Goal: Transaction & Acquisition: Purchase product/service

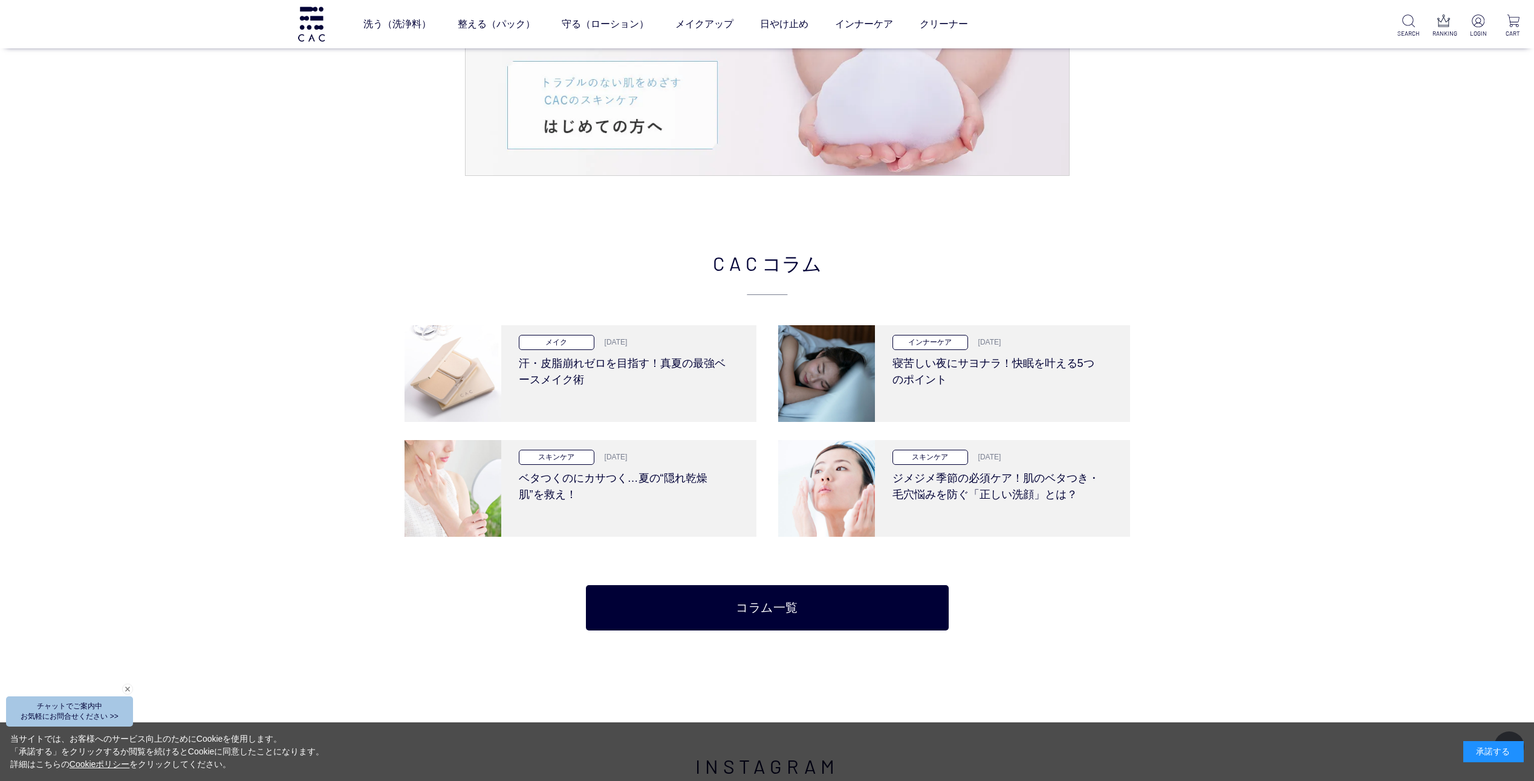
scroll to position [2863, 0]
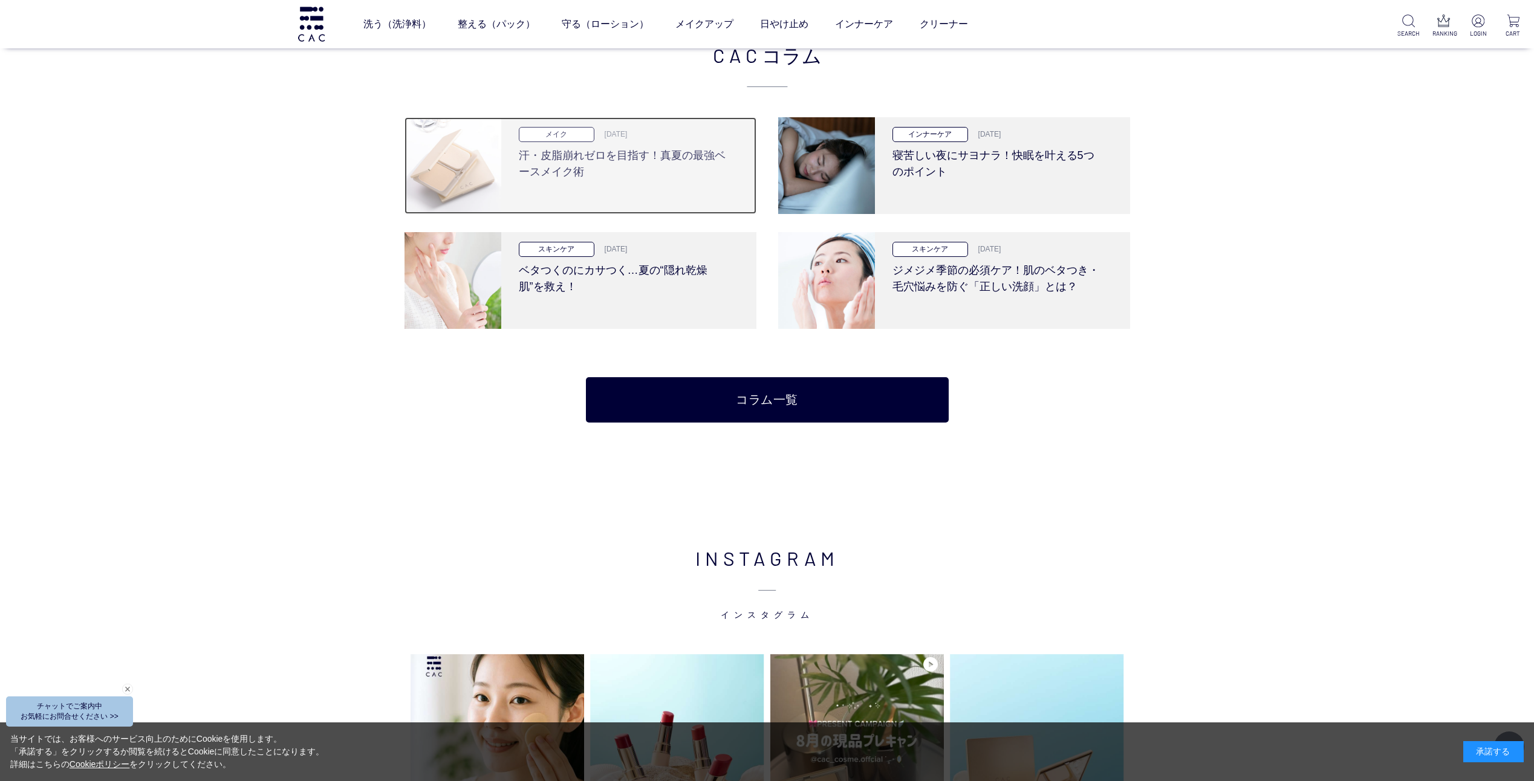
click at [569, 136] on p "メイク" at bounding box center [557, 134] width 76 height 15
click at [608, 163] on h3 "汗・皮脂崩れゼロを目指す！真夏の最強ベースメイク術" at bounding box center [624, 161] width 211 height 38
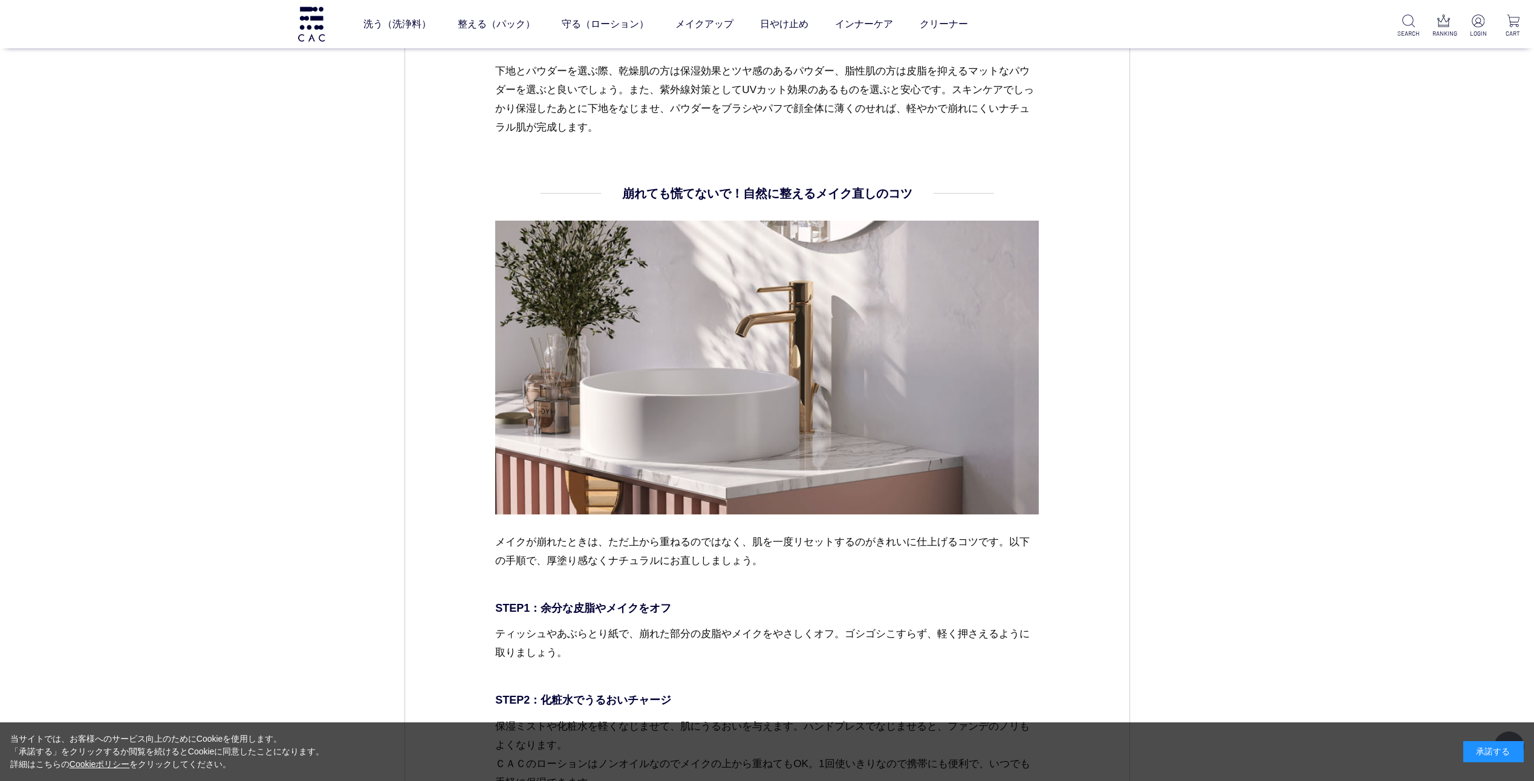
scroll to position [3440, 0]
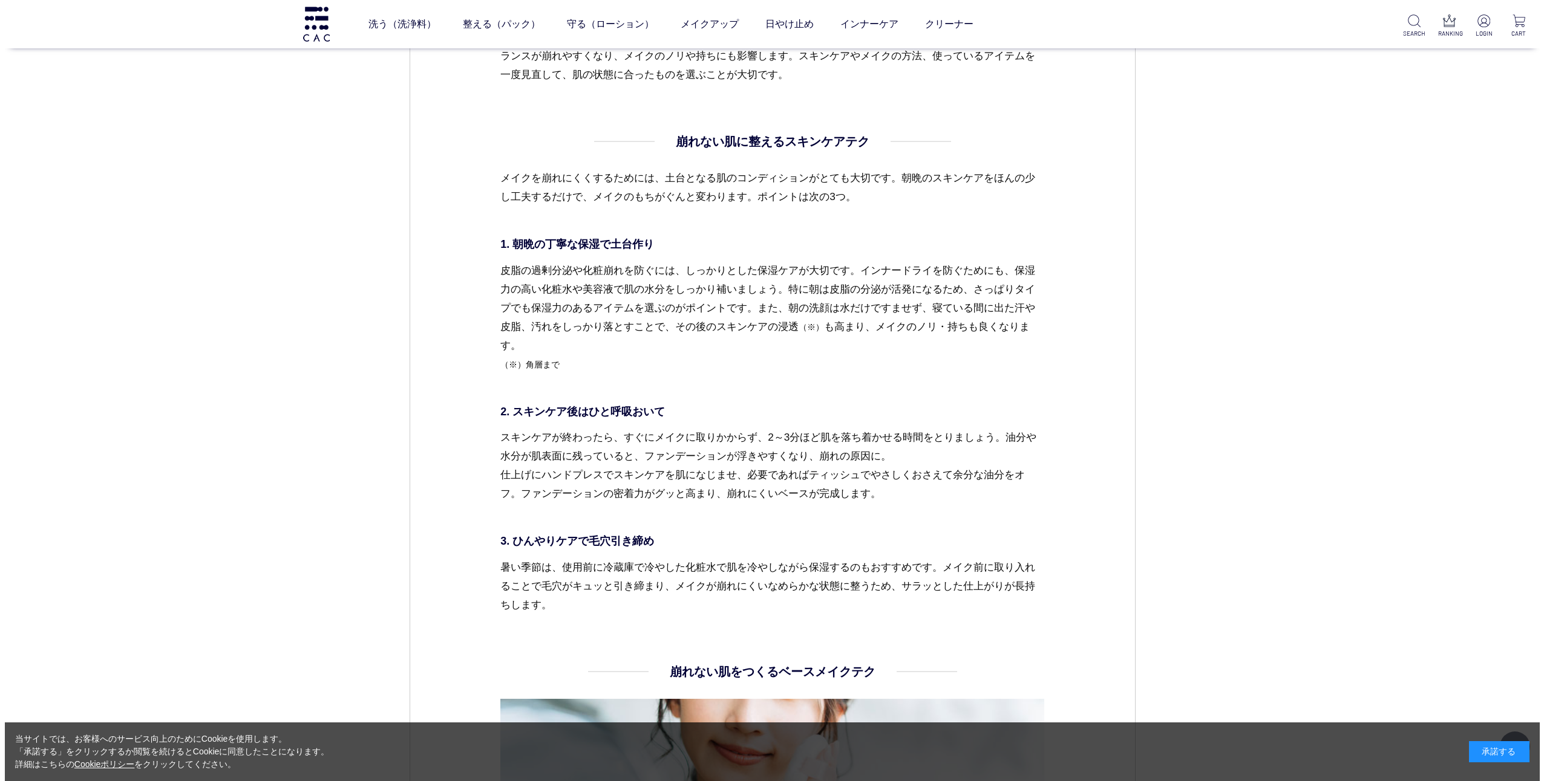
scroll to position [1665, 0]
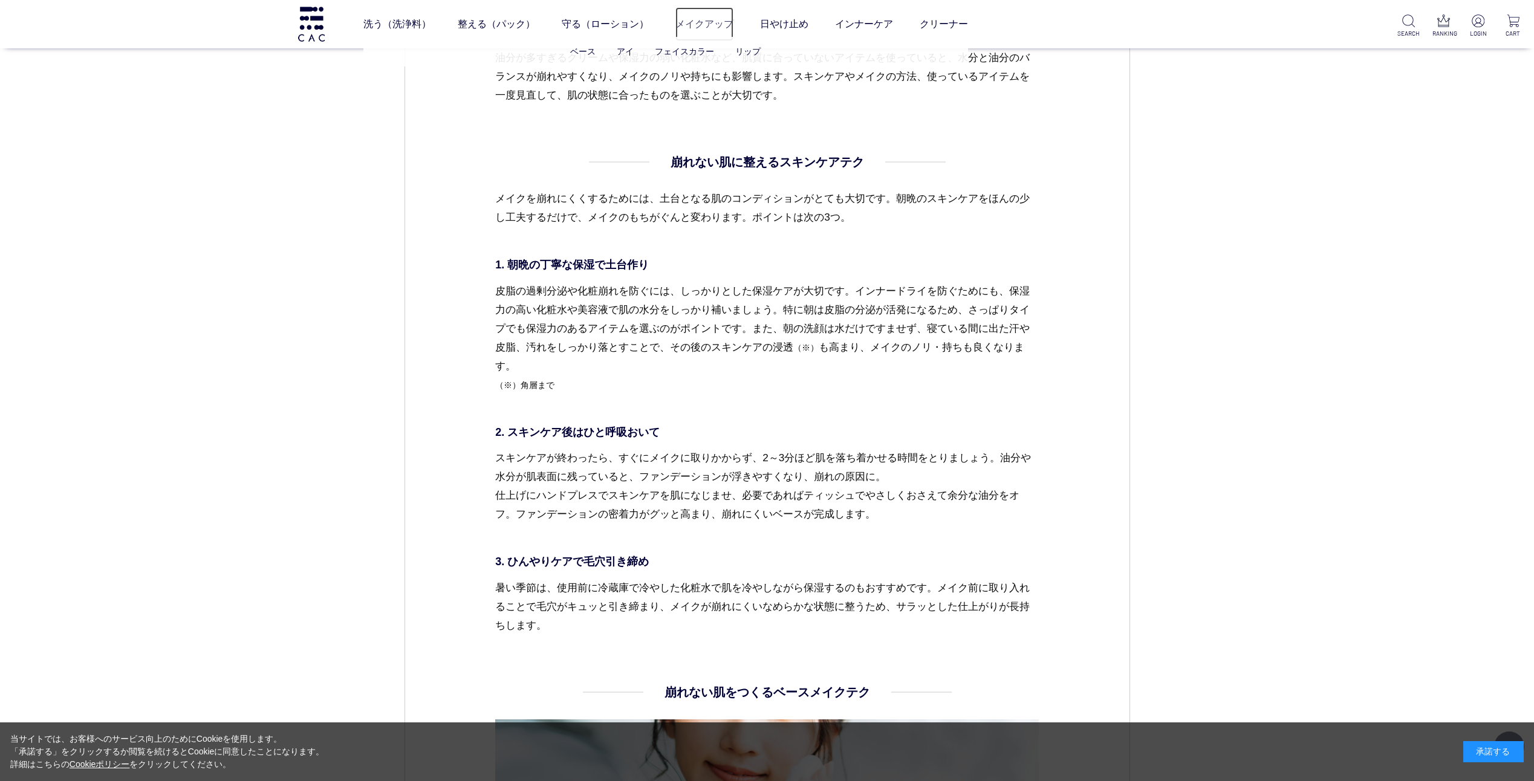
click at [711, 25] on link "メイクアップ" at bounding box center [705, 24] width 58 height 34
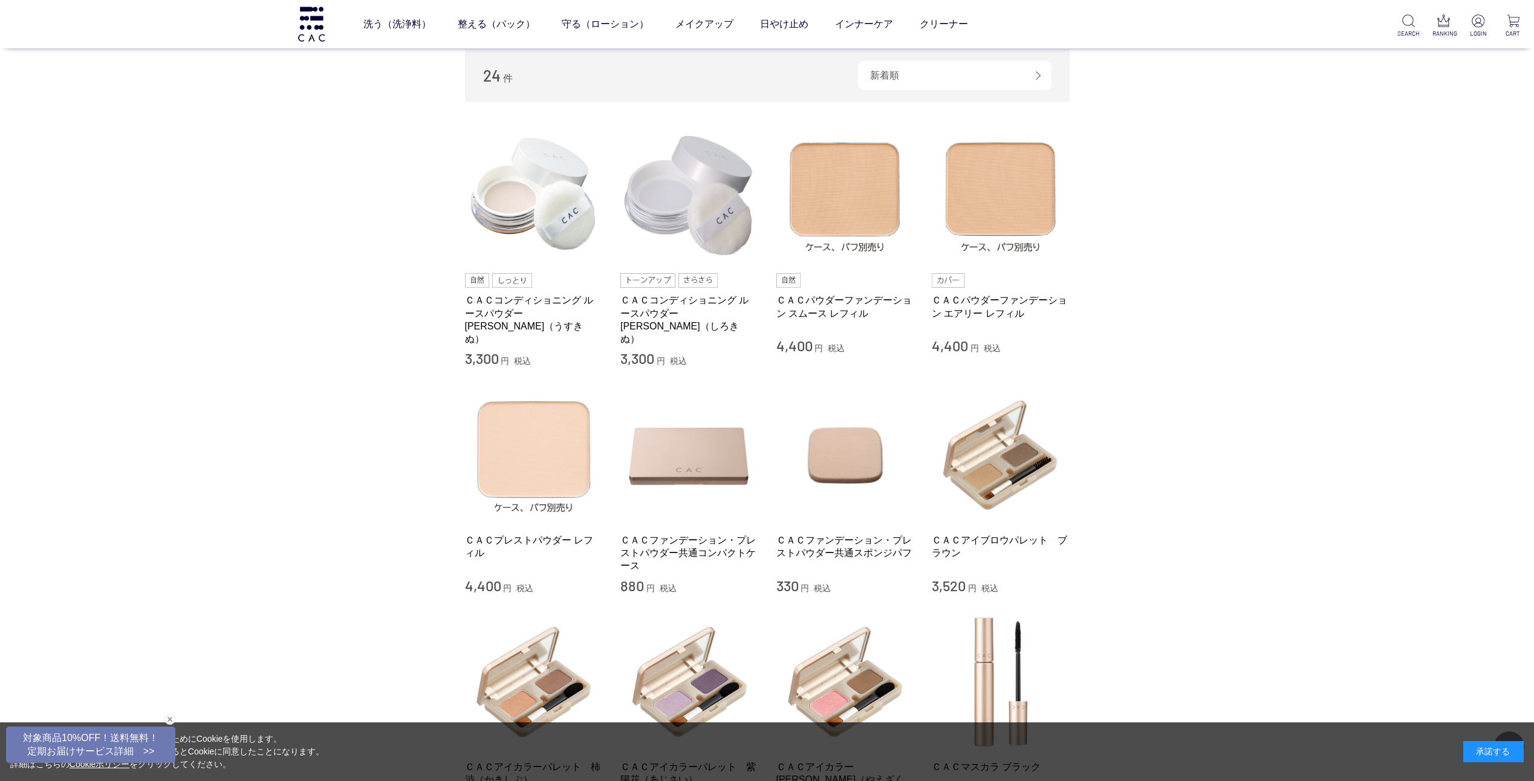
scroll to position [393, 0]
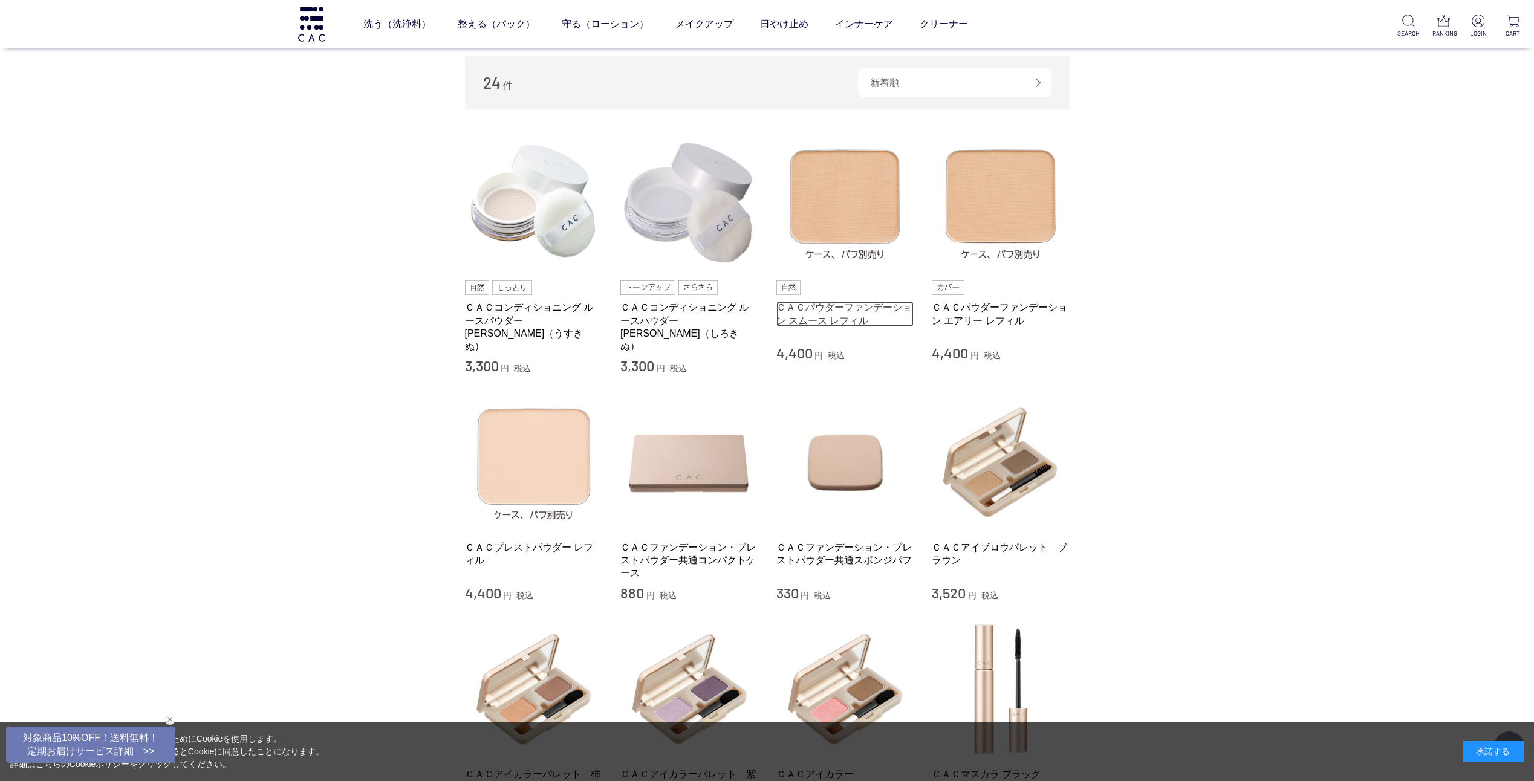
click at [827, 318] on link "ＣＡＣパウダーファンデーション スムース レフィル" at bounding box center [846, 314] width 138 height 26
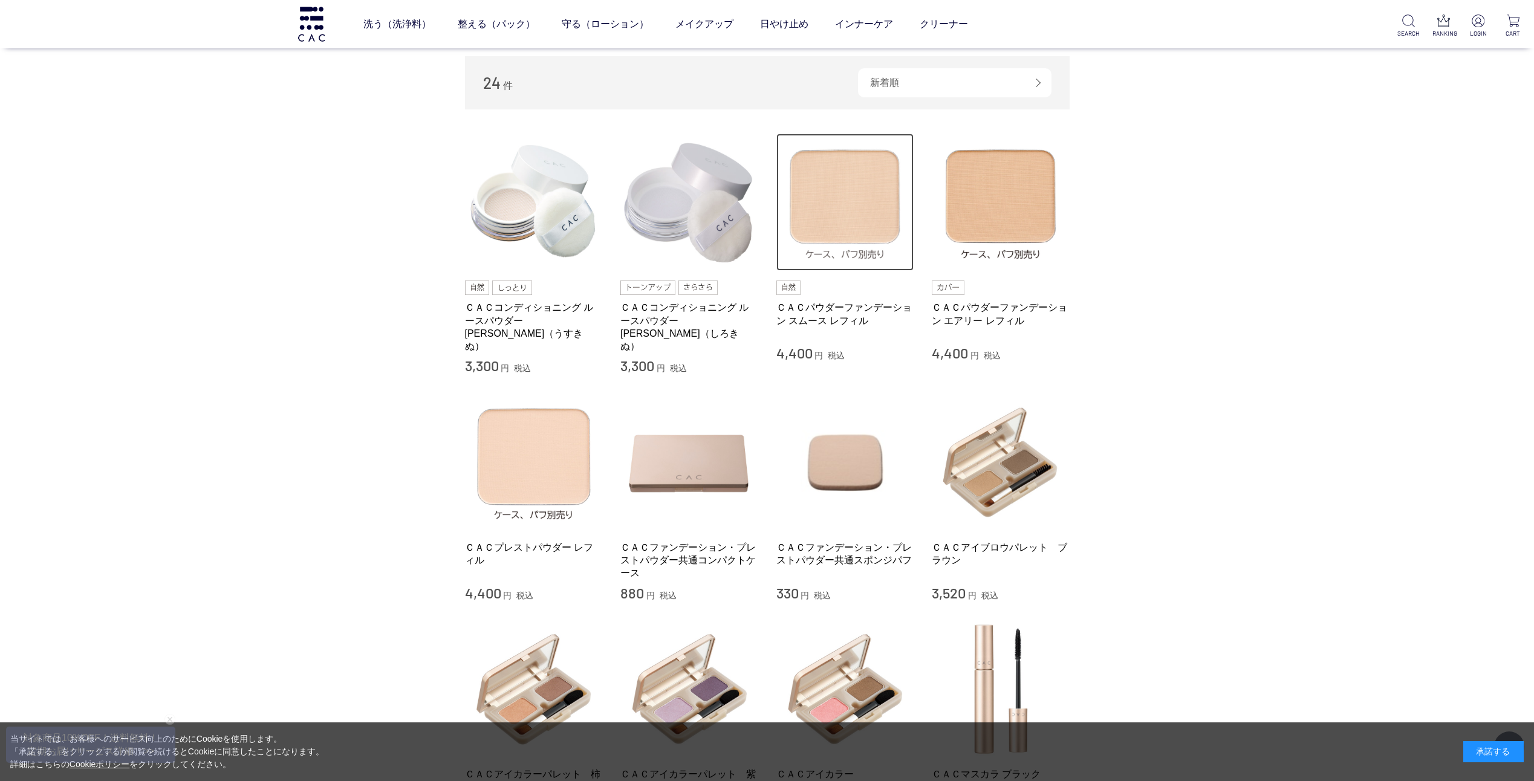
click at [852, 240] on img at bounding box center [846, 203] width 138 height 138
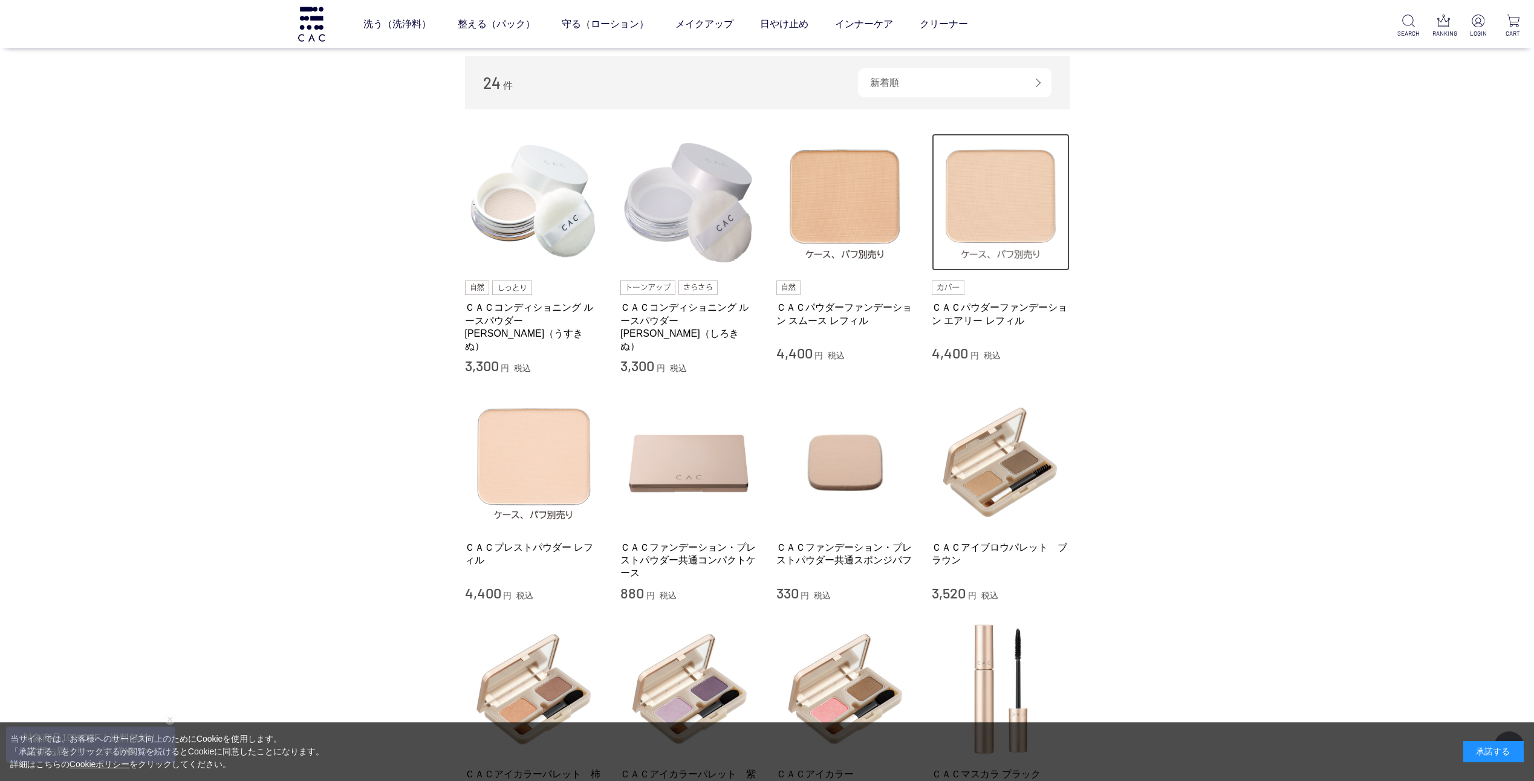
click at [1024, 227] on img at bounding box center [1001, 203] width 138 height 138
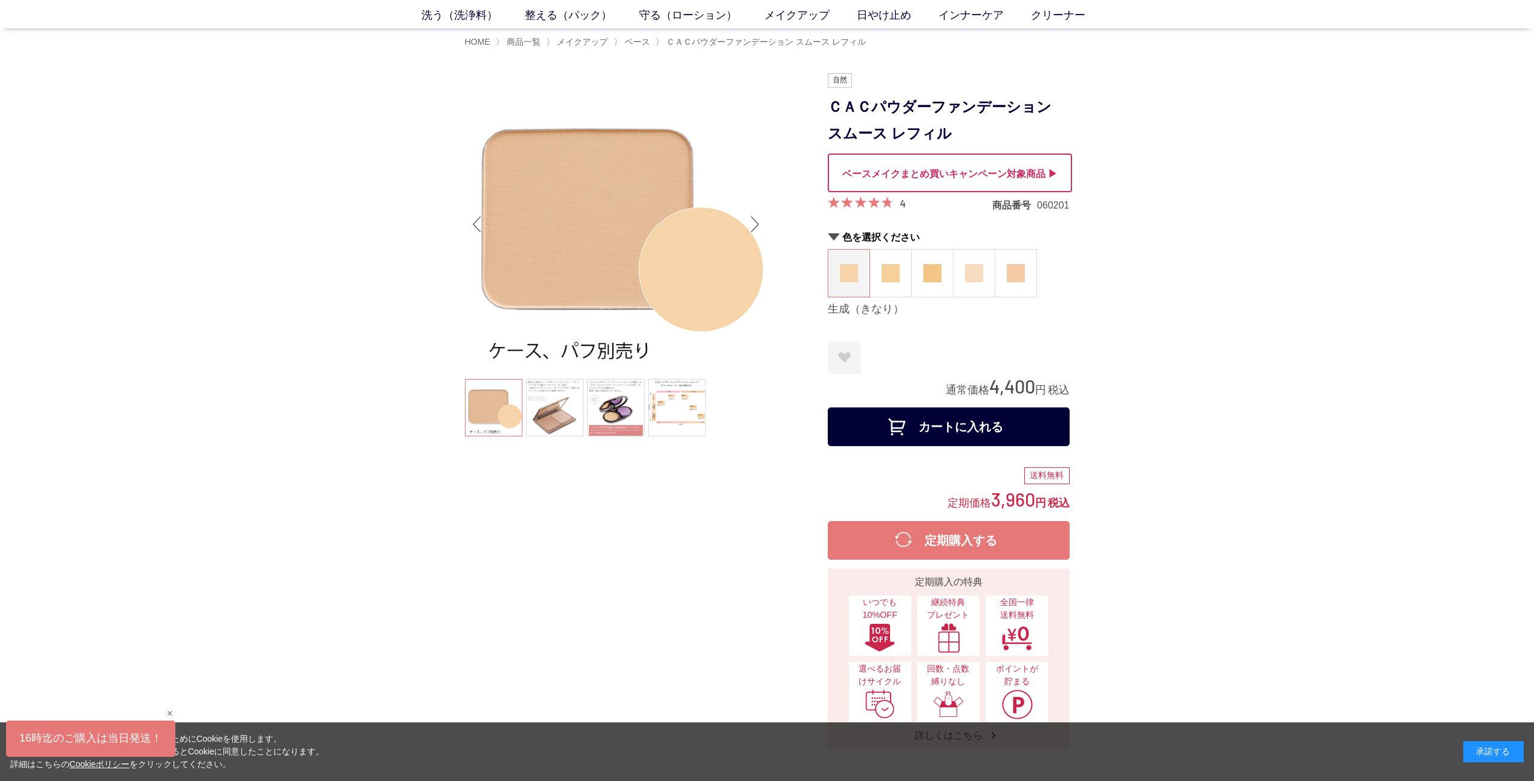
scroll to position [53, 0]
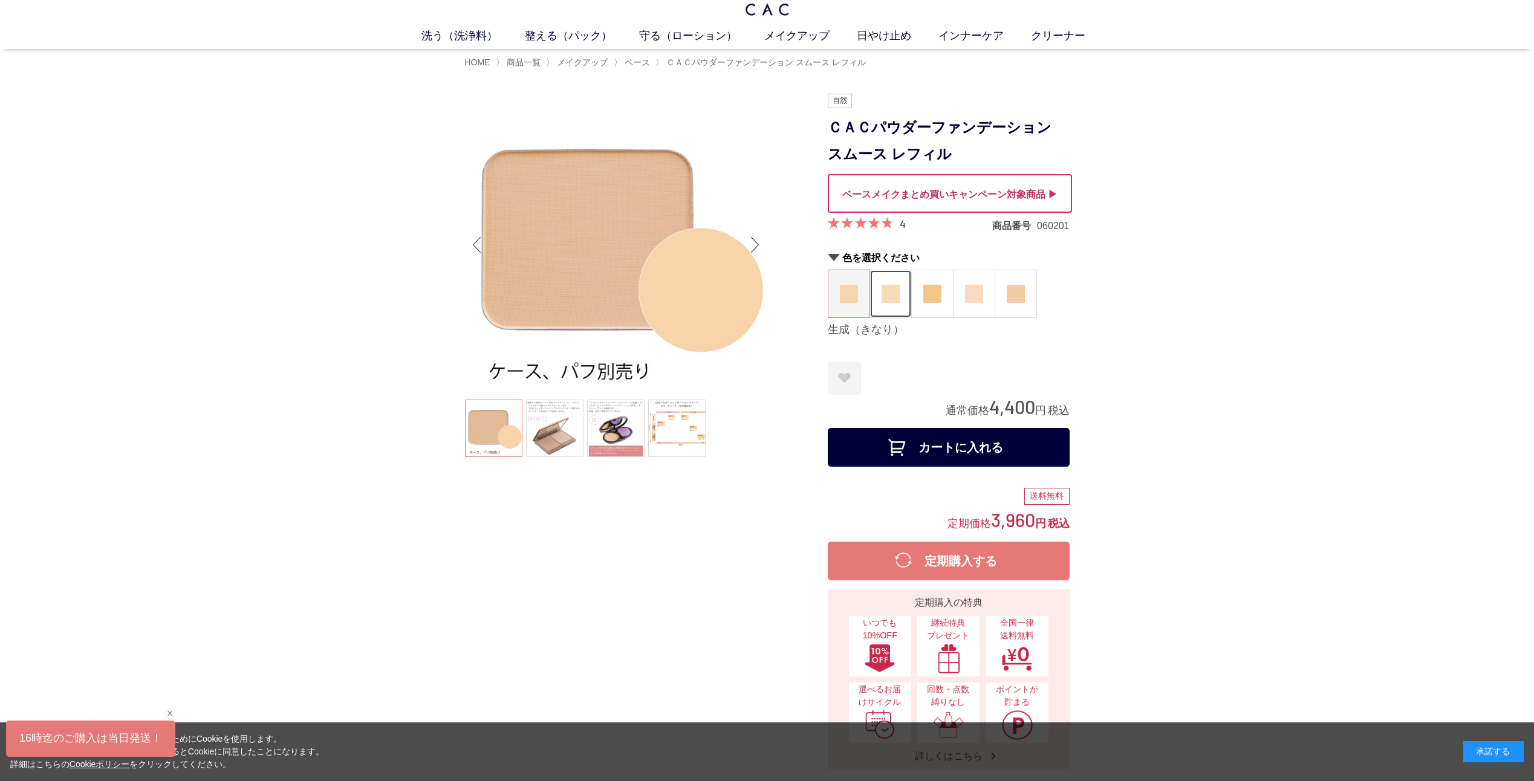
click at [896, 308] on figure at bounding box center [890, 293] width 41 height 47
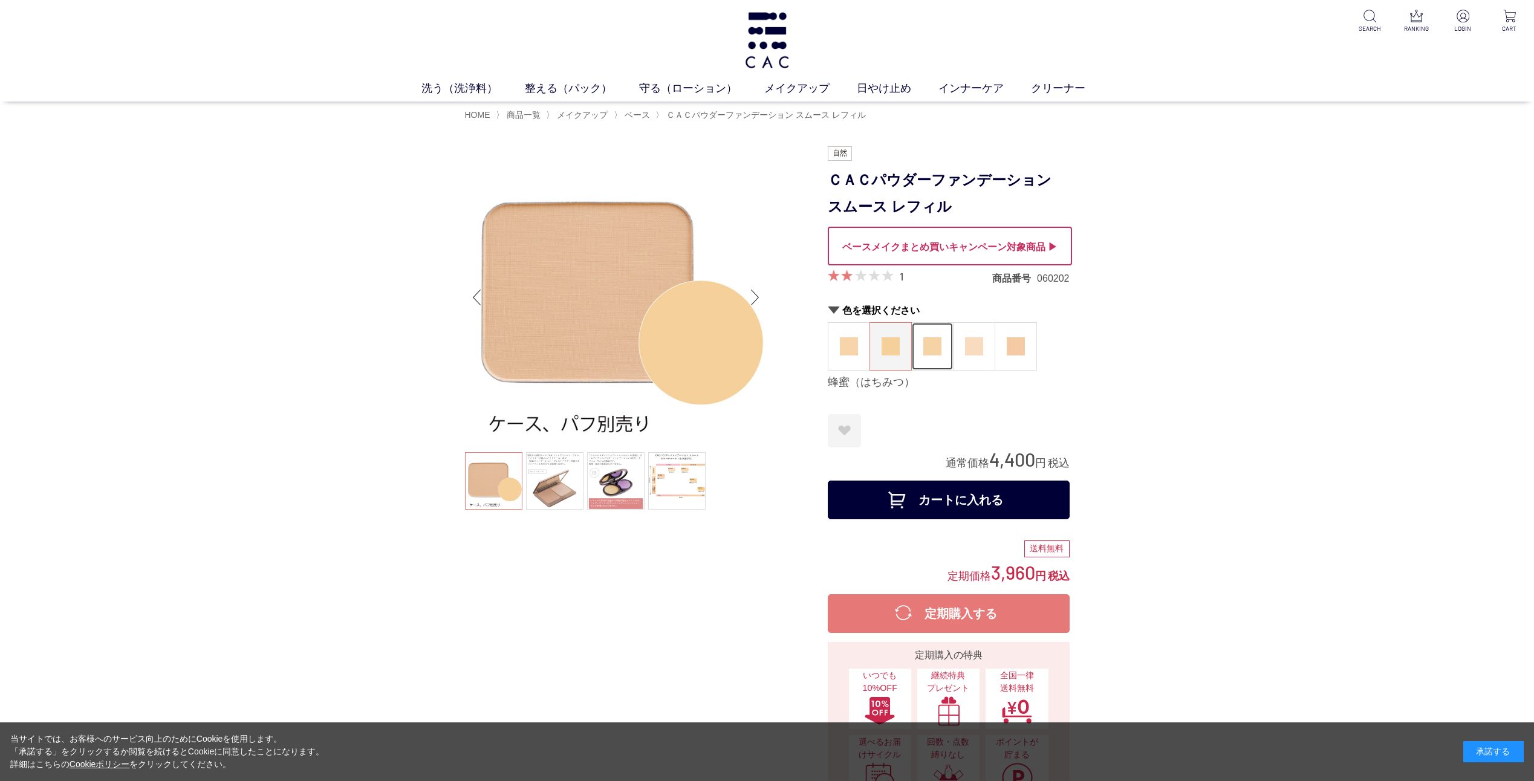
click at [934, 355] on img at bounding box center [933, 346] width 18 height 18
click at [967, 351] on img at bounding box center [974, 346] width 18 height 18
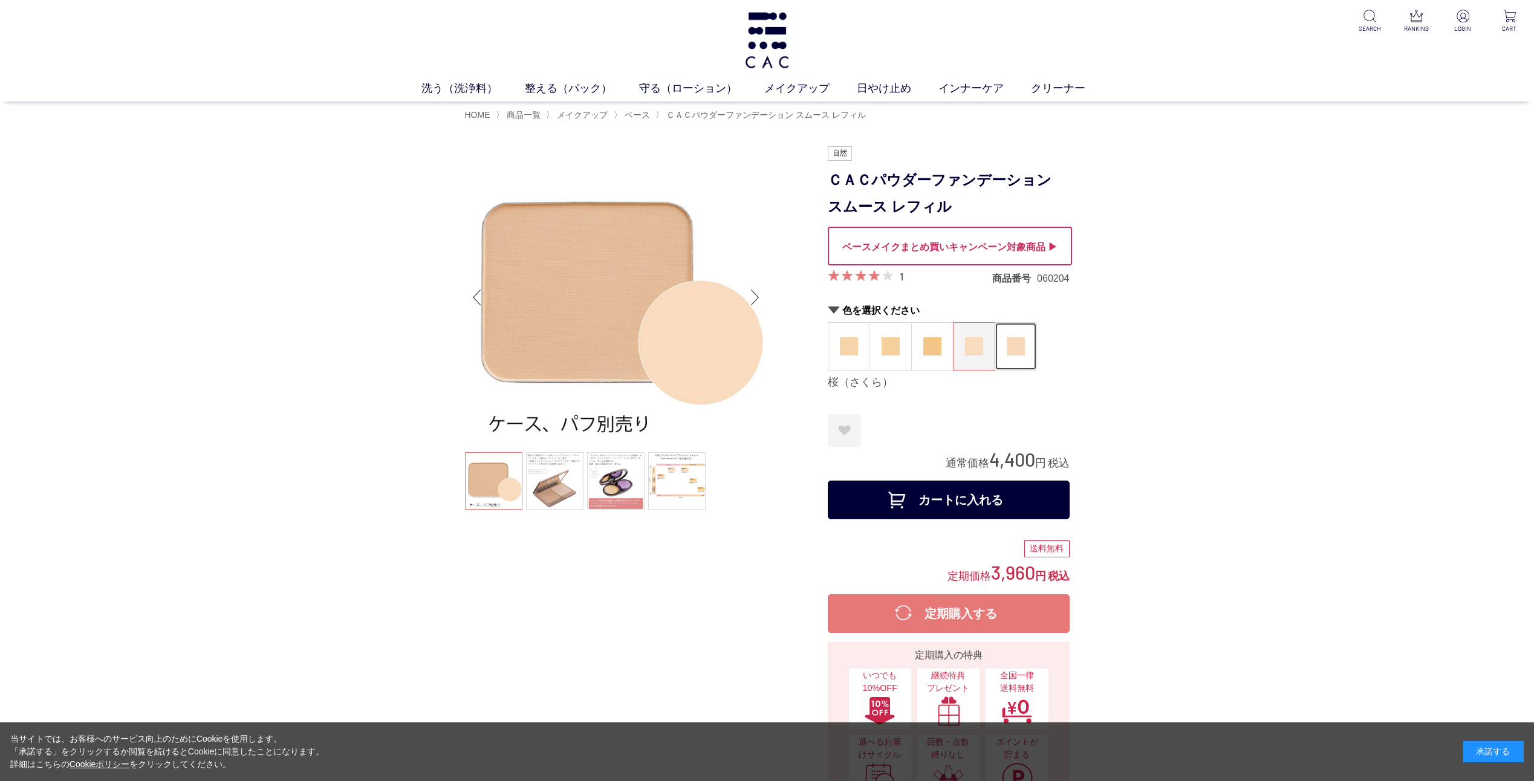
click at [1024, 362] on figure at bounding box center [1016, 346] width 41 height 47
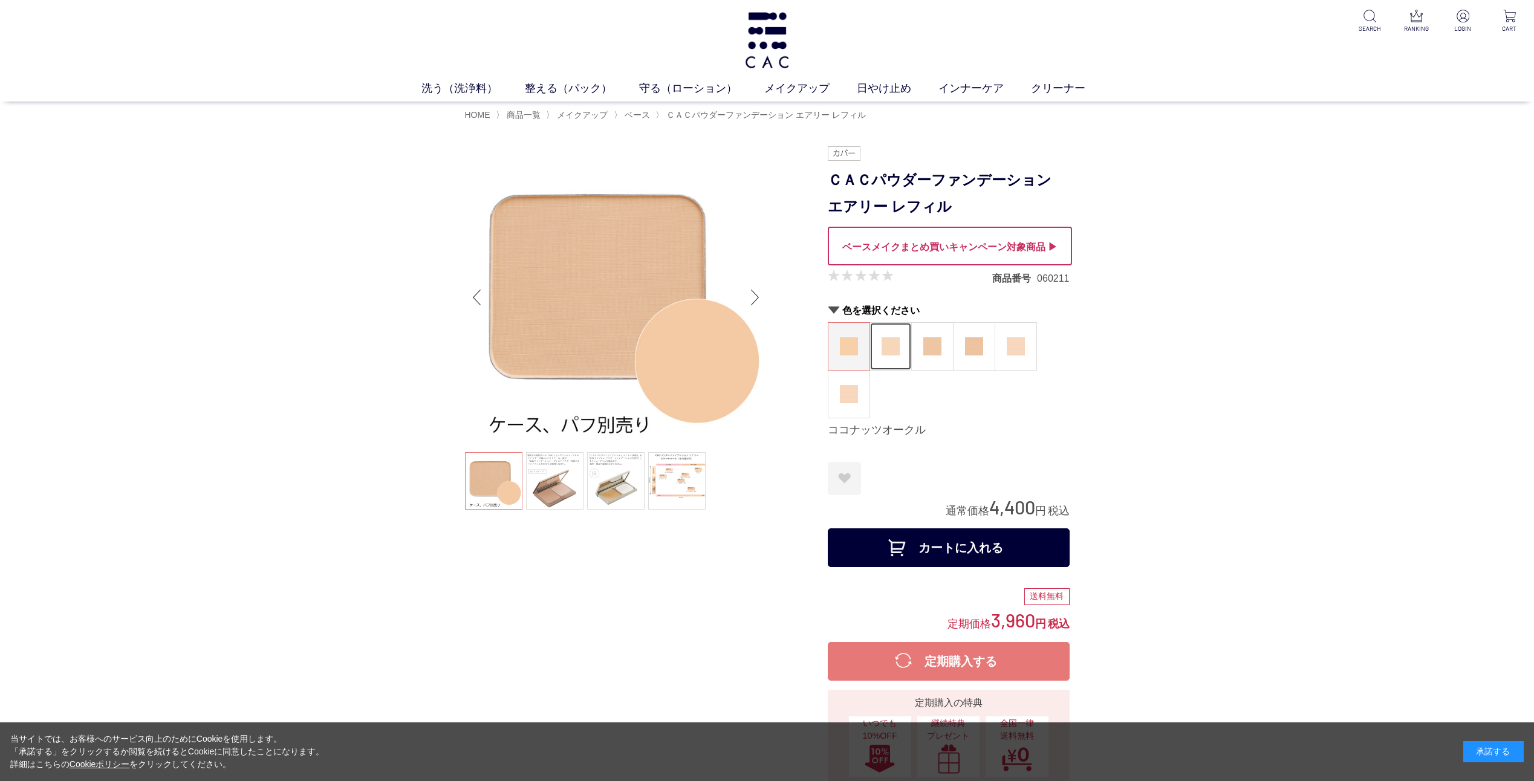
click at [895, 356] on figure at bounding box center [890, 346] width 41 height 47
click at [936, 357] on figure at bounding box center [932, 346] width 41 height 47
click at [978, 357] on figure at bounding box center [974, 346] width 41 height 47
click at [1015, 359] on figure at bounding box center [1016, 346] width 41 height 47
click at [858, 407] on figure at bounding box center [849, 394] width 41 height 47
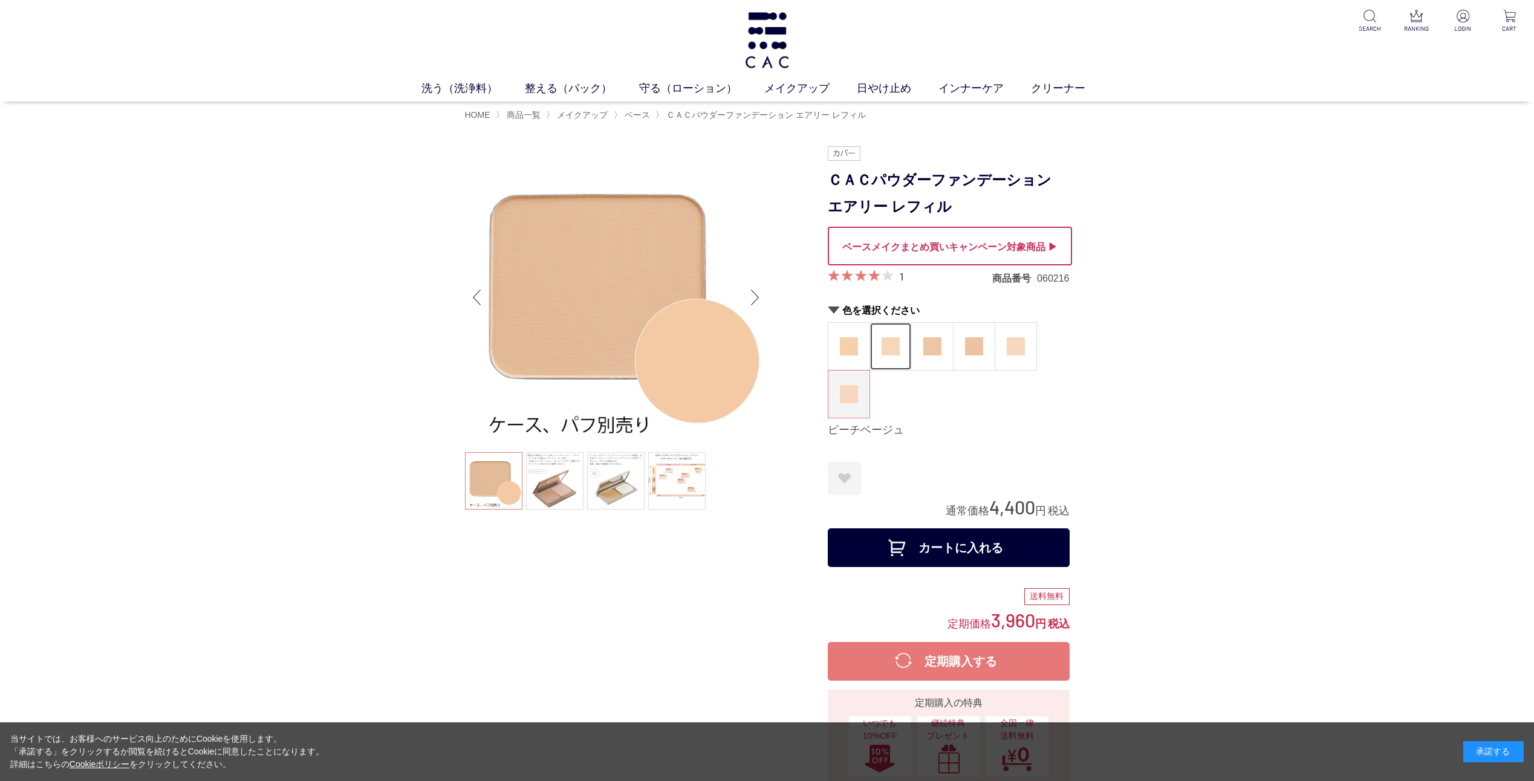
click at [889, 353] on img at bounding box center [891, 346] width 18 height 18
click at [920, 544] on button "カートに入れる" at bounding box center [949, 548] width 242 height 39
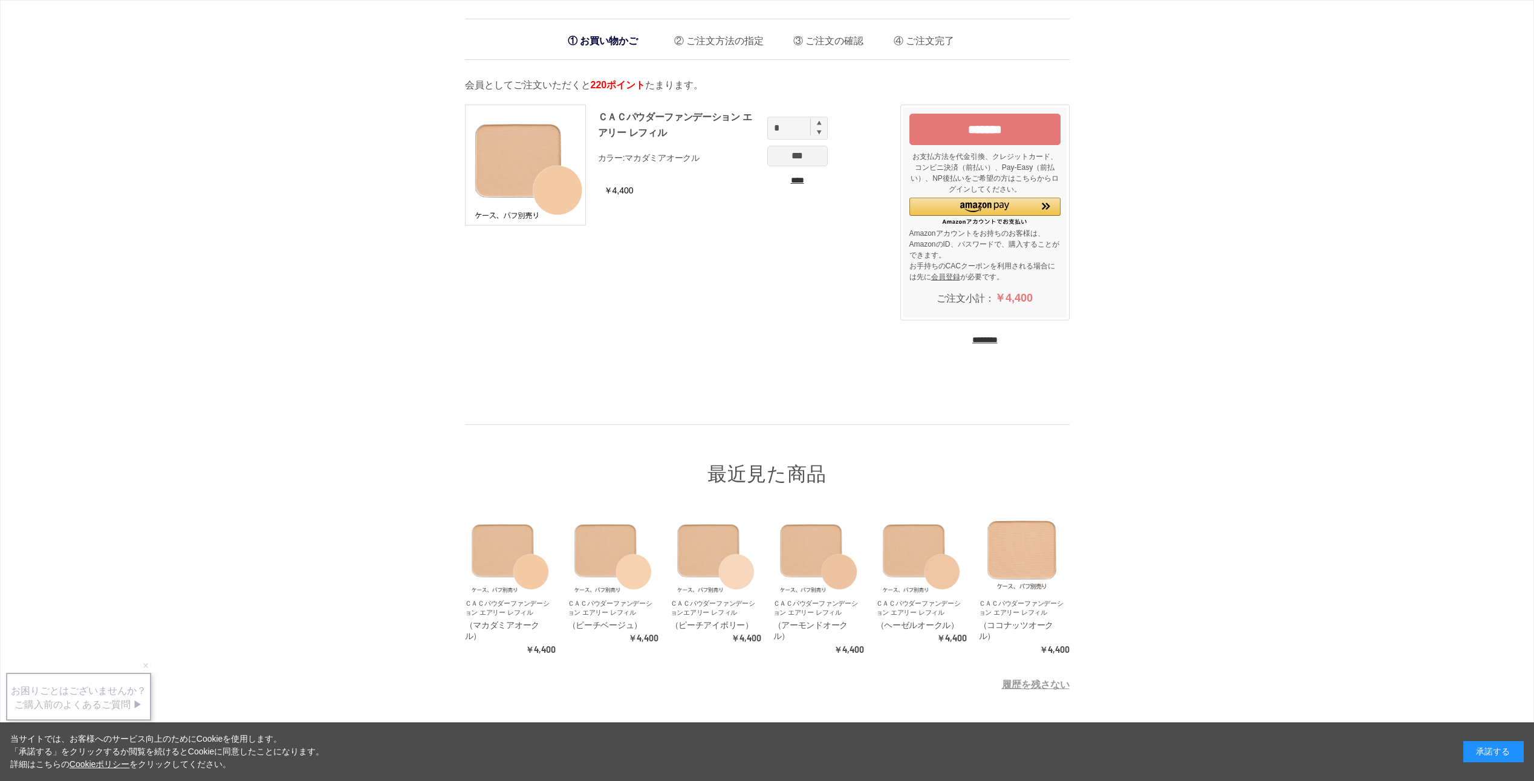
click at [998, 337] on input "********" at bounding box center [985, 339] width 25 height 11
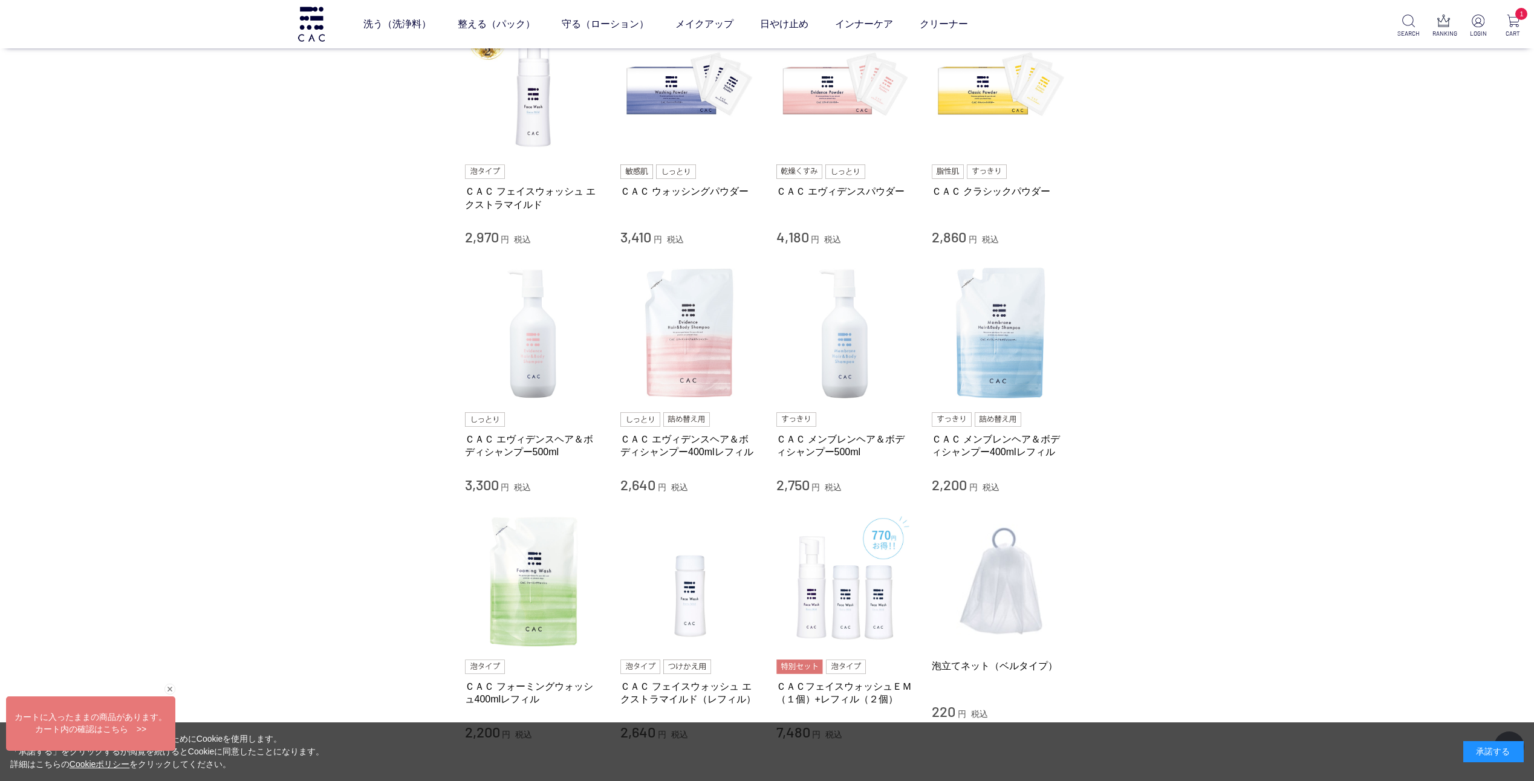
scroll to position [743, 0]
click at [999, 416] on img at bounding box center [998, 417] width 47 height 15
click at [993, 419] on img at bounding box center [998, 417] width 47 height 15
click at [976, 446] on link "ＣＡＣ メンブレンヘア＆ボディシャンプー400mlレフィル" at bounding box center [1001, 444] width 138 height 26
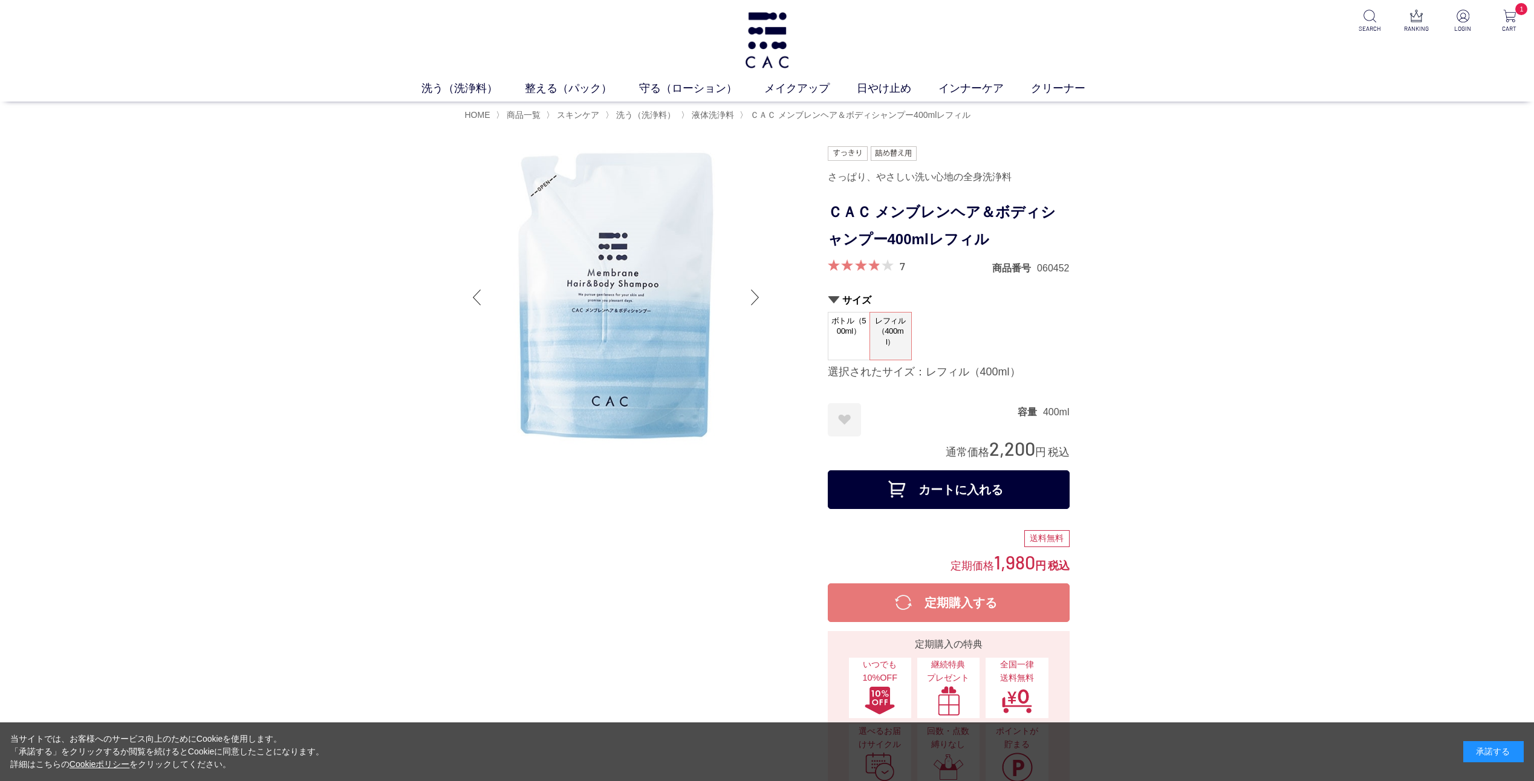
click at [908, 350] on dt "レフィル（400ml）" at bounding box center [891, 336] width 42 height 48
click at [931, 487] on button "カートに入れる" at bounding box center [949, 490] width 242 height 39
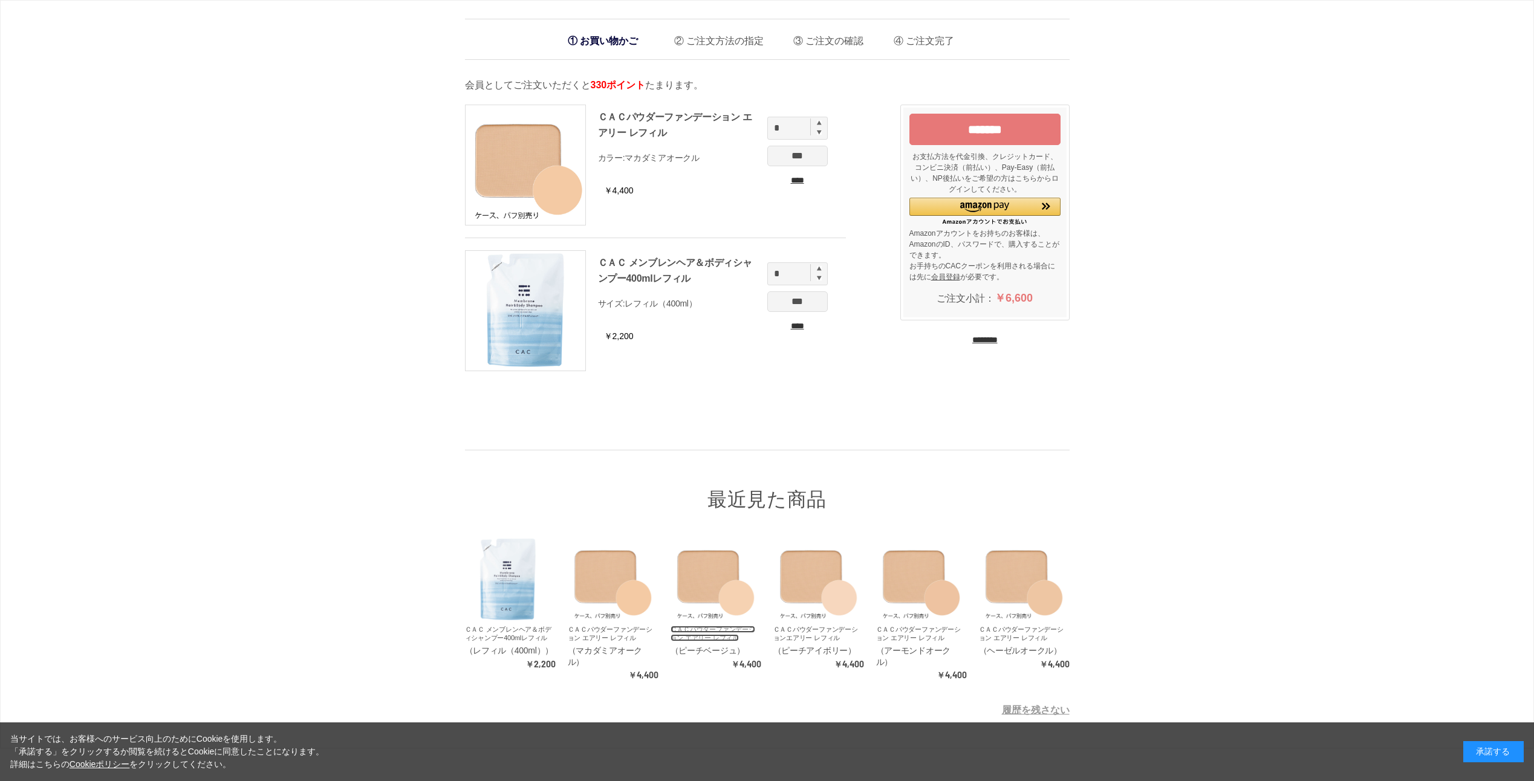
click at [711, 627] on link "ＣＡＣパウダーファンデーション エアリー レフィル" at bounding box center [713, 634] width 85 height 16
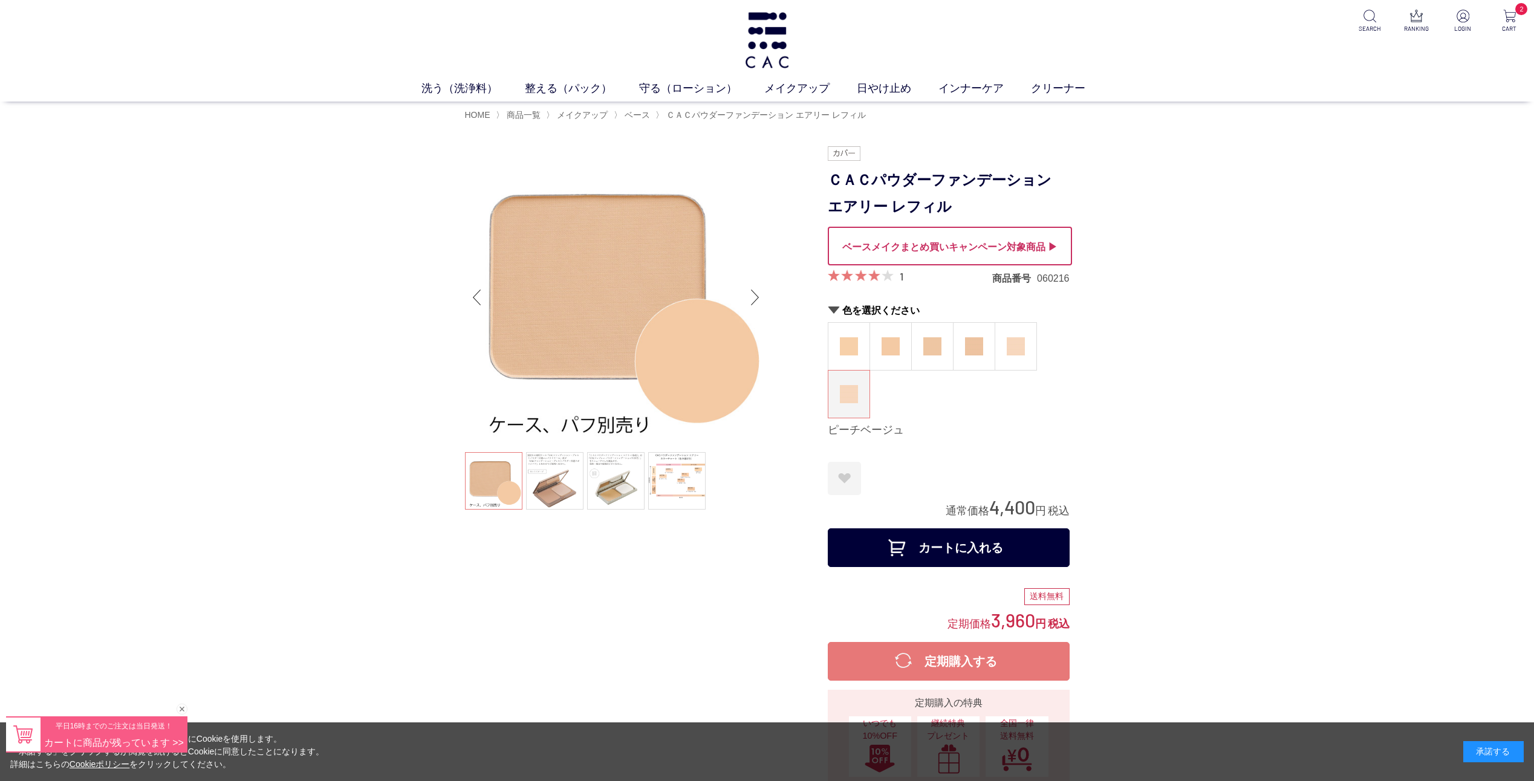
click at [902, 547] on button "カートに入れる" at bounding box center [949, 548] width 242 height 39
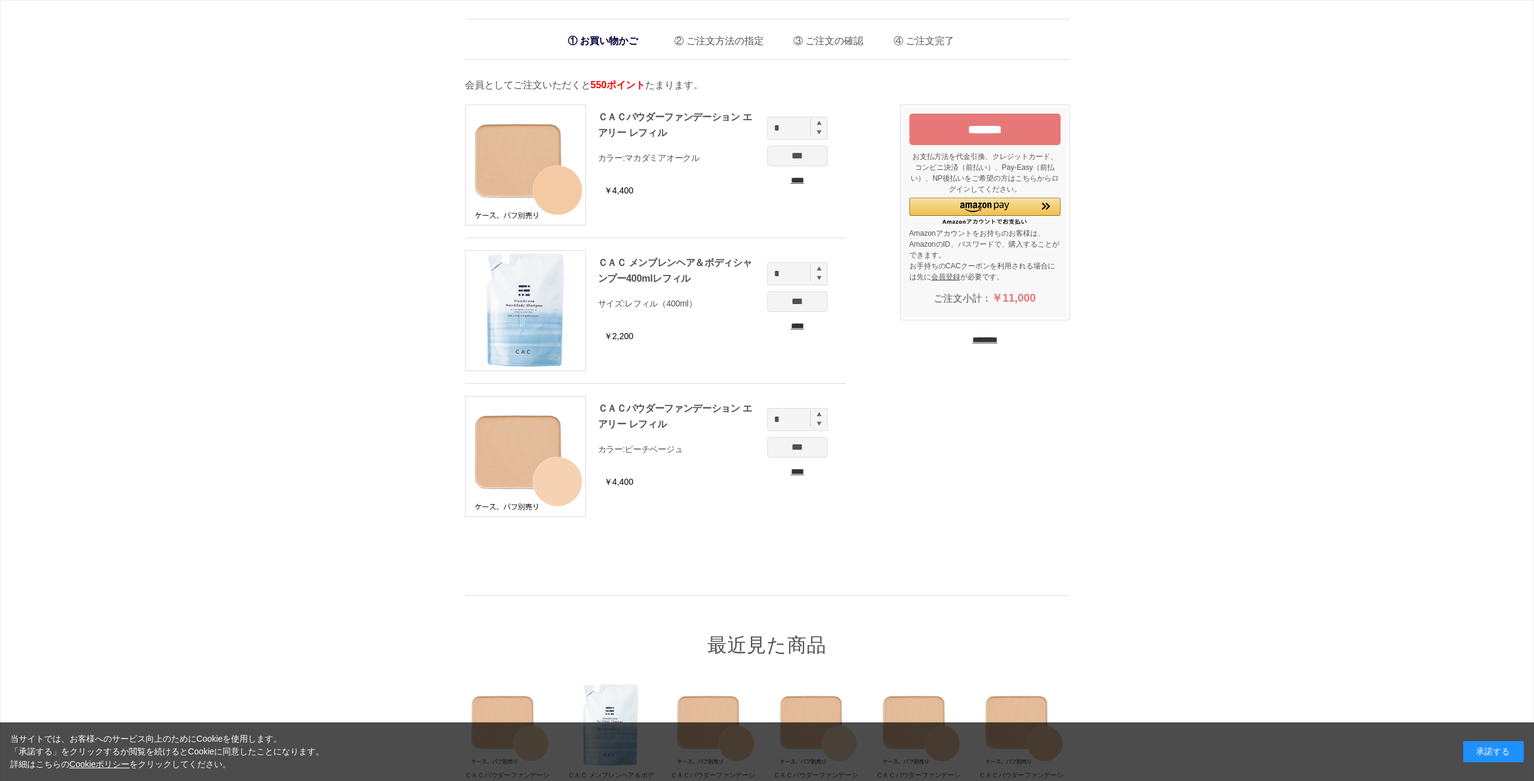
click at [799, 474] on input "****" at bounding box center [798, 472] width 60 height 13
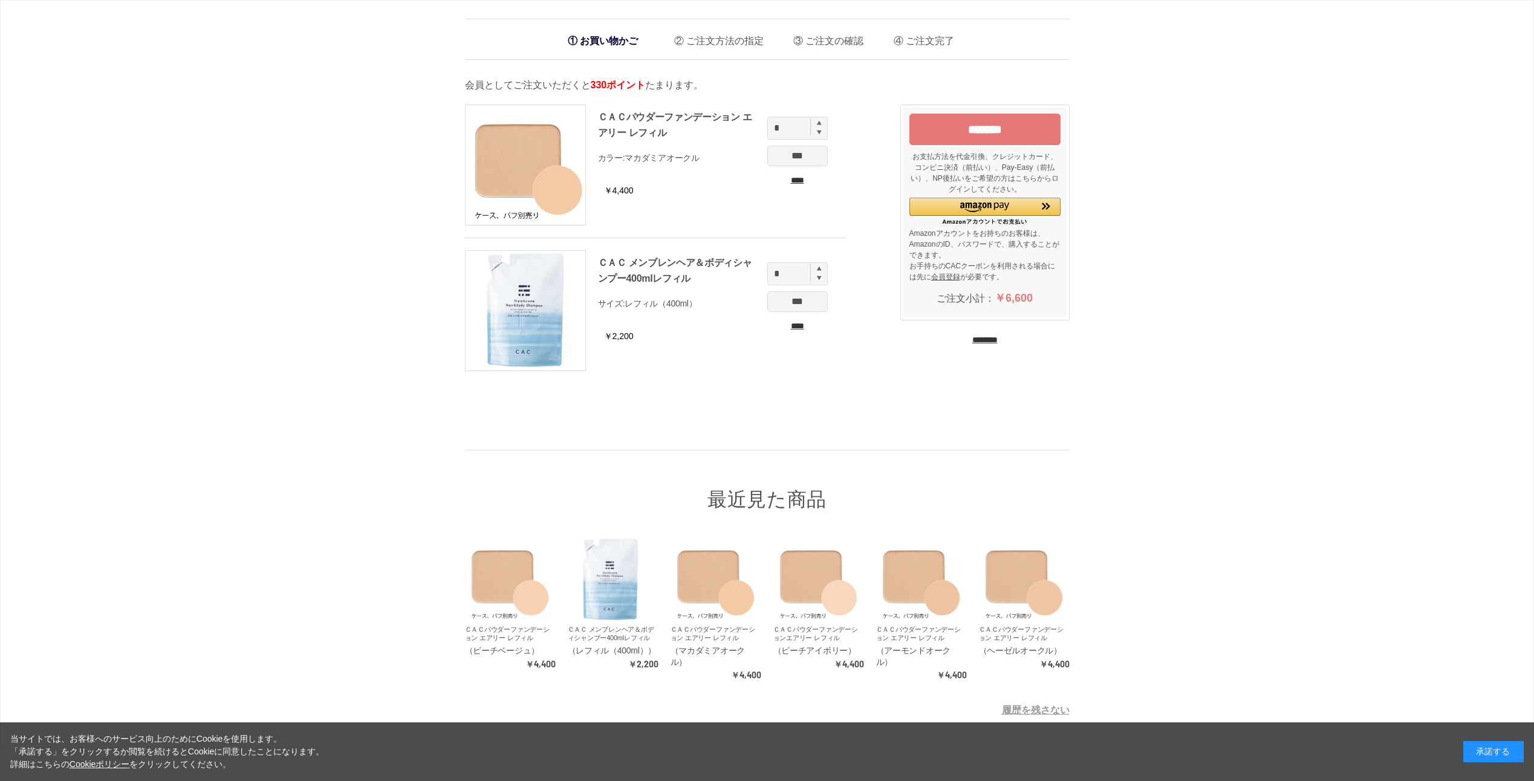
click at [797, 642] on div "ＣＡＣパウダーファンデーションエアリー レフィル" at bounding box center [819, 634] width 91 height 18
click at [800, 638] on link "ＣＡＣパウダーファンデーションエアリー レフィル" at bounding box center [816, 634] width 85 height 16
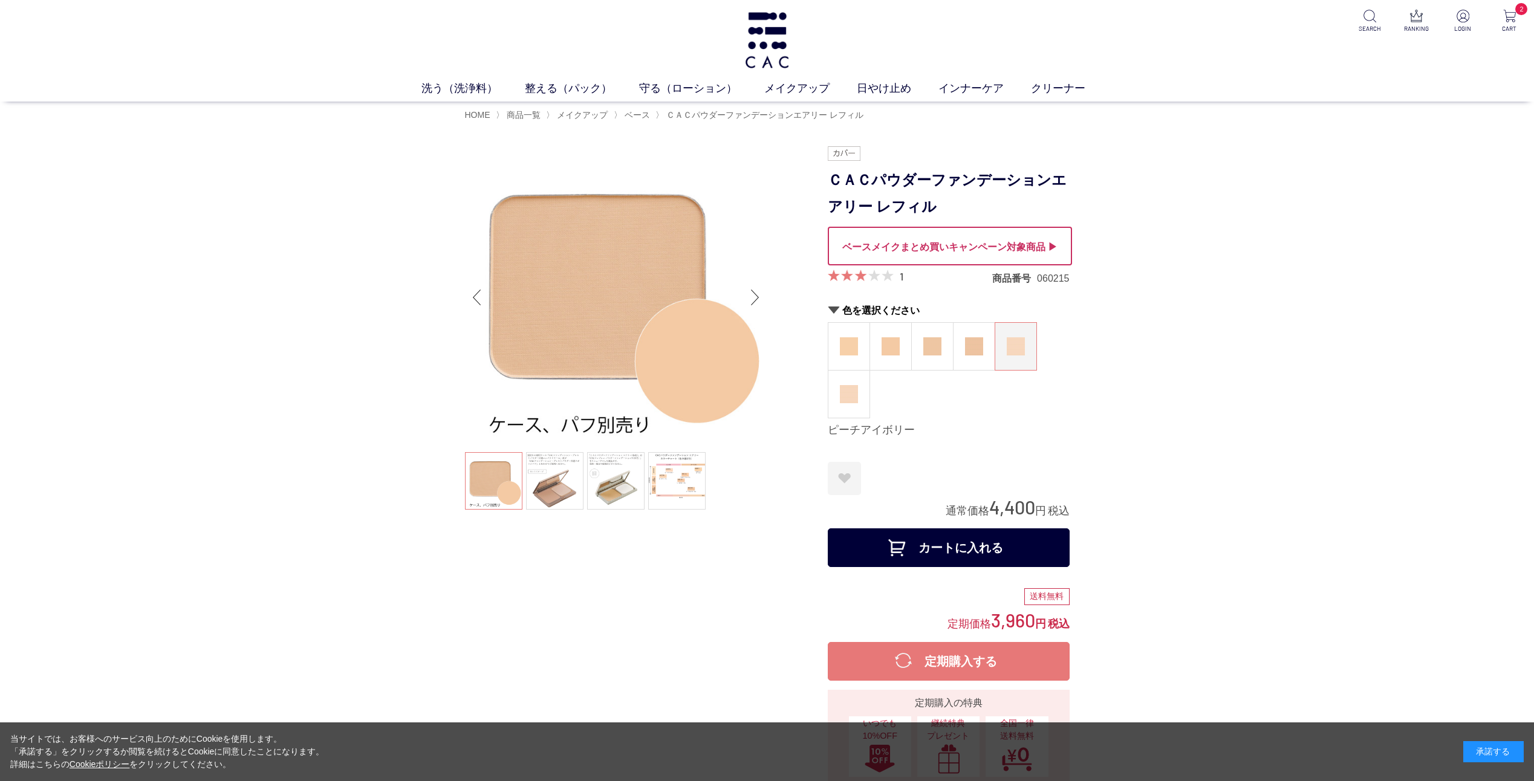
click at [895, 540] on button "カートに入れる" at bounding box center [949, 548] width 242 height 39
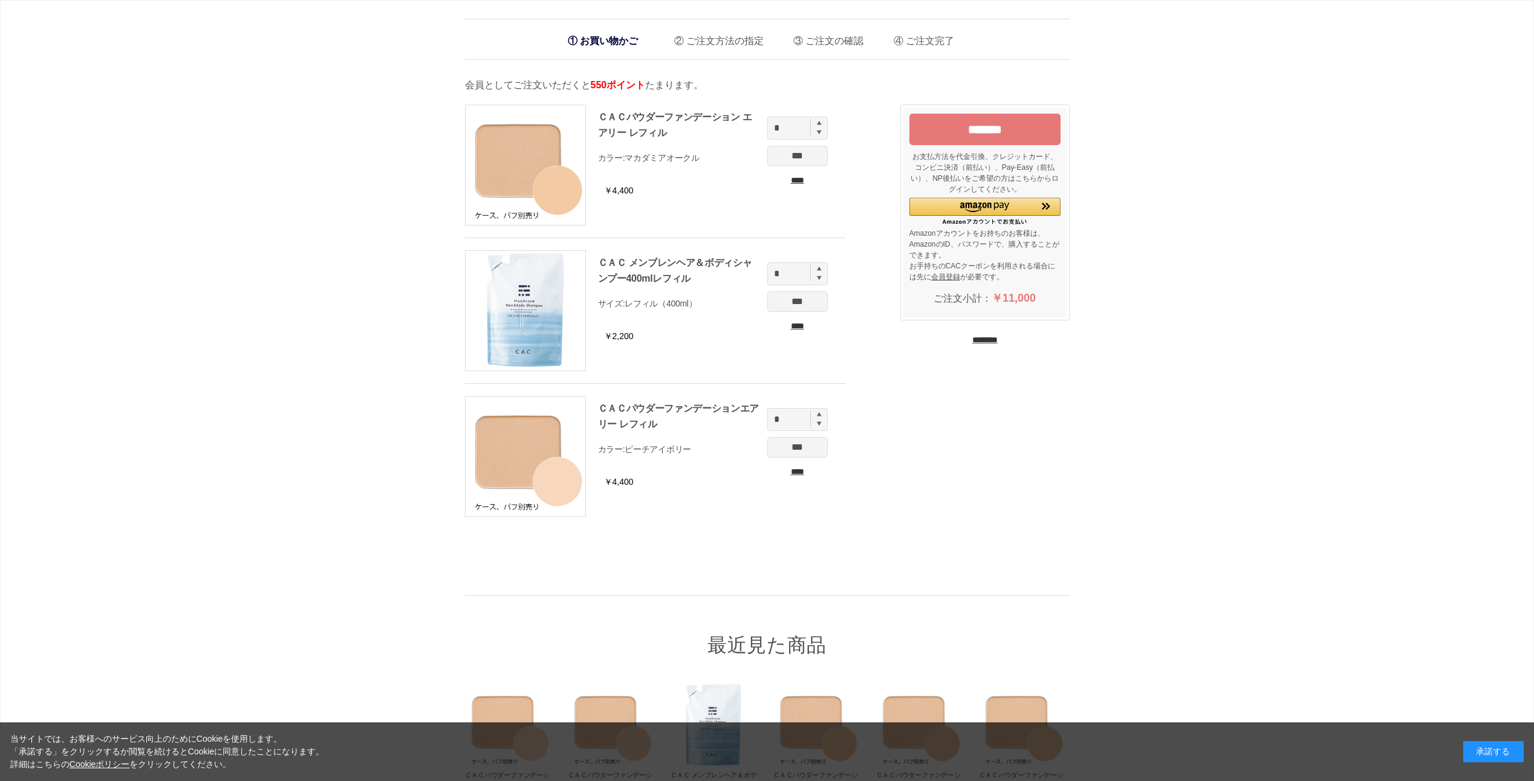
click at [821, 270] on img at bounding box center [819, 268] width 5 height 5
click at [821, 269] on img at bounding box center [819, 268] width 5 height 5
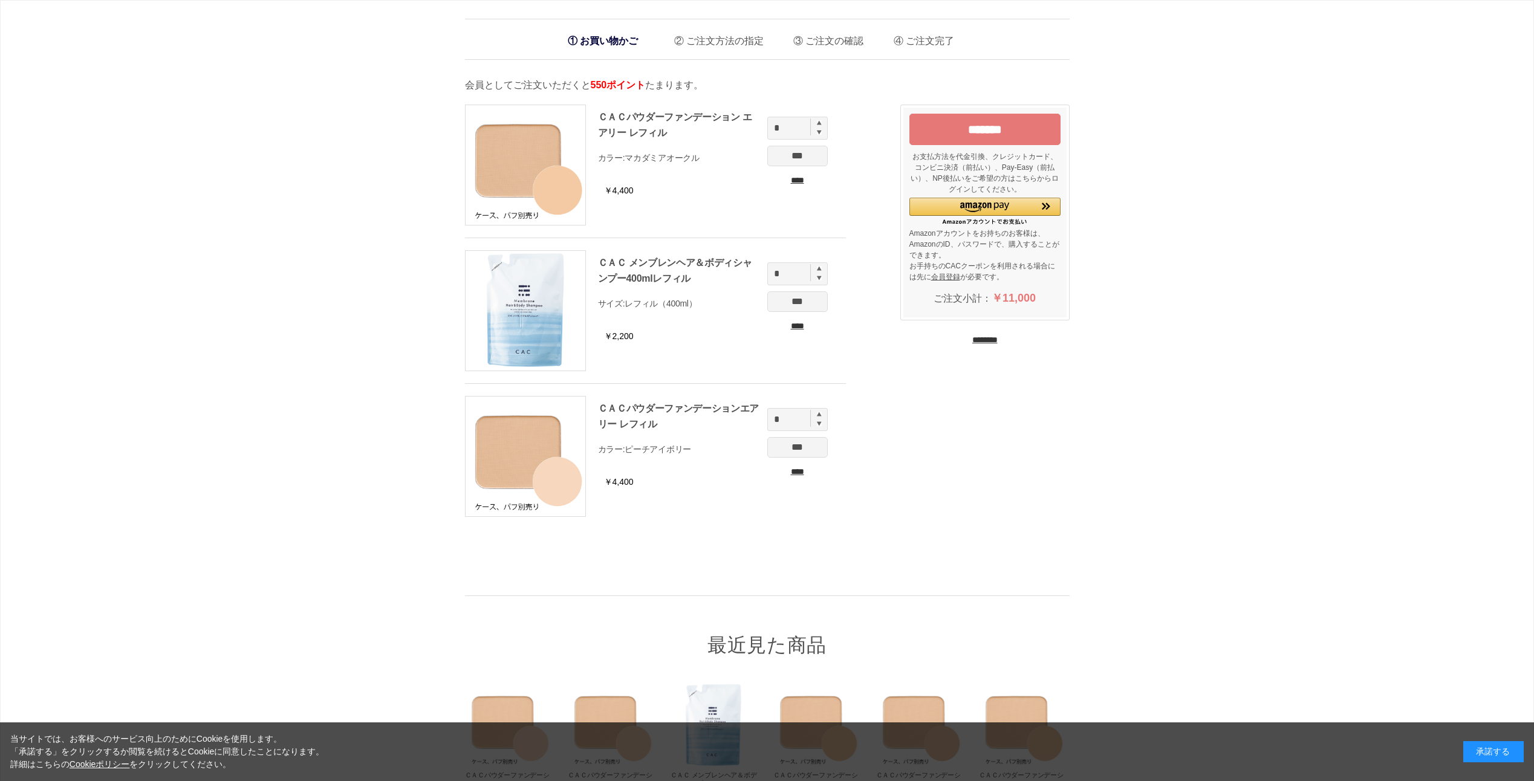
type input "*"
click at [805, 302] on input "***" at bounding box center [798, 302] width 60 height 21
click at [985, 134] on input "*******" at bounding box center [985, 129] width 151 height 31
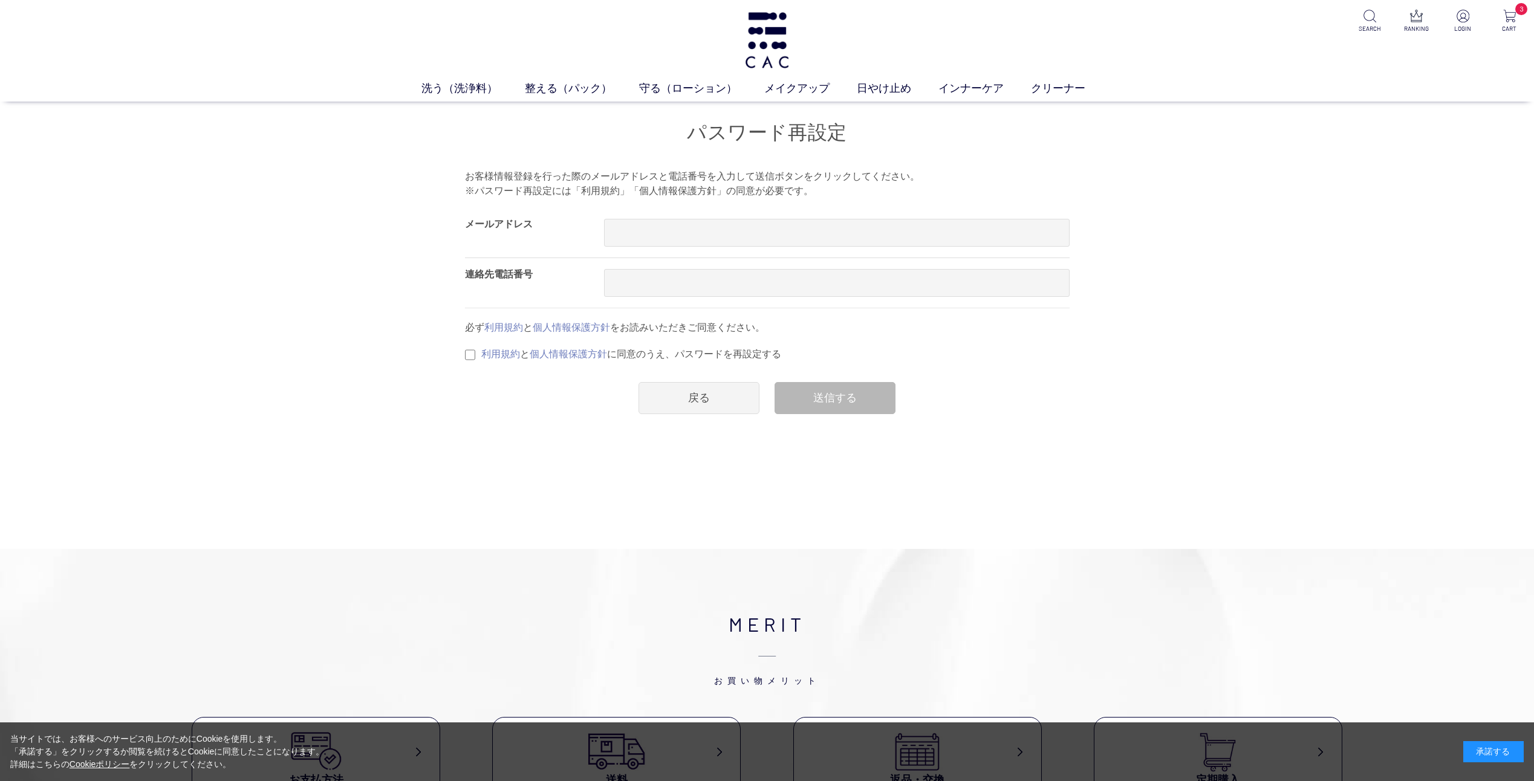
click at [667, 218] on div at bounding box center [837, 233] width 466 height 50
click at [656, 224] on input "text" at bounding box center [837, 233] width 466 height 28
type input "**********"
click at [813, 402] on div "送信する" at bounding box center [835, 398] width 121 height 32
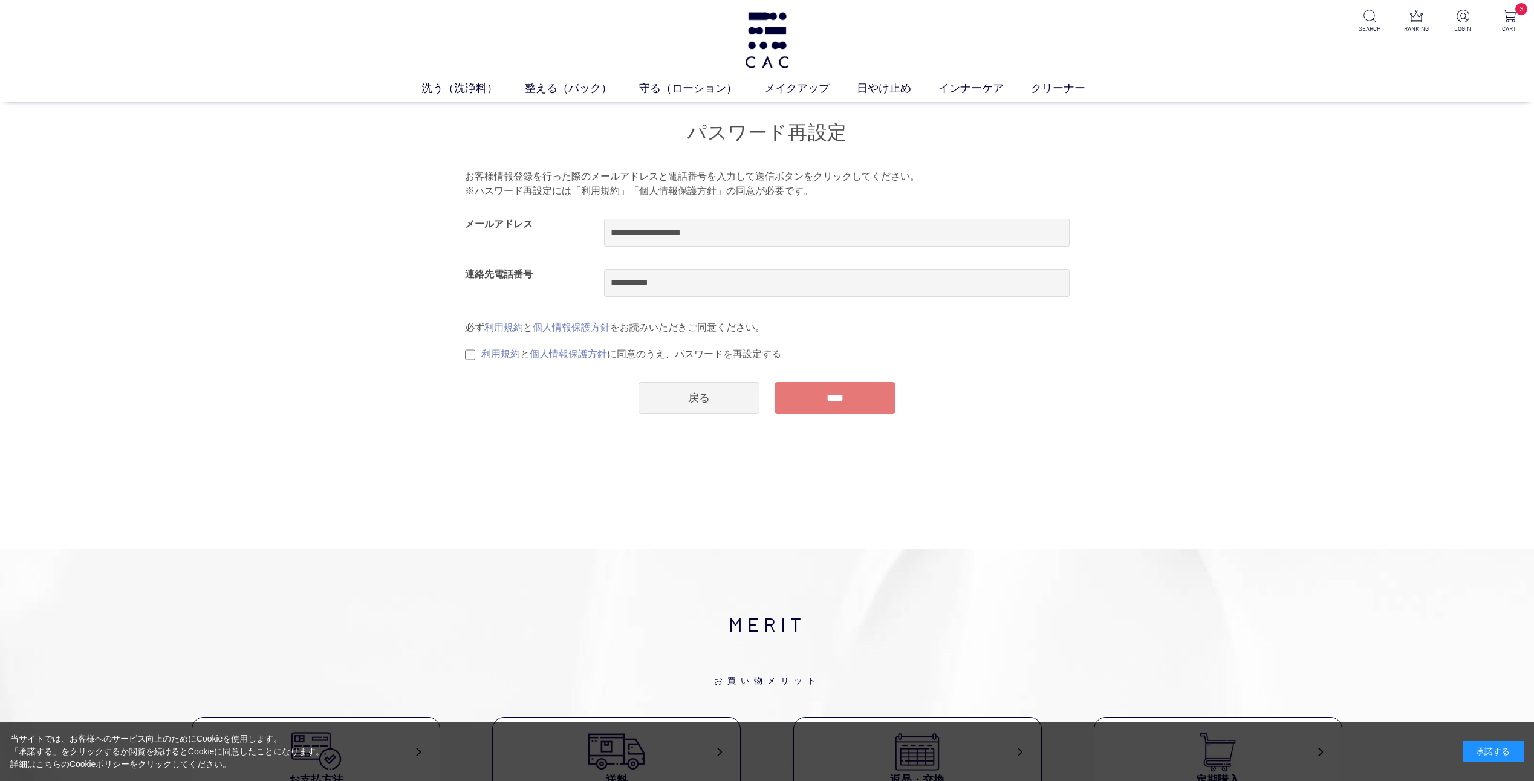
click at [830, 405] on input "****" at bounding box center [835, 398] width 121 height 32
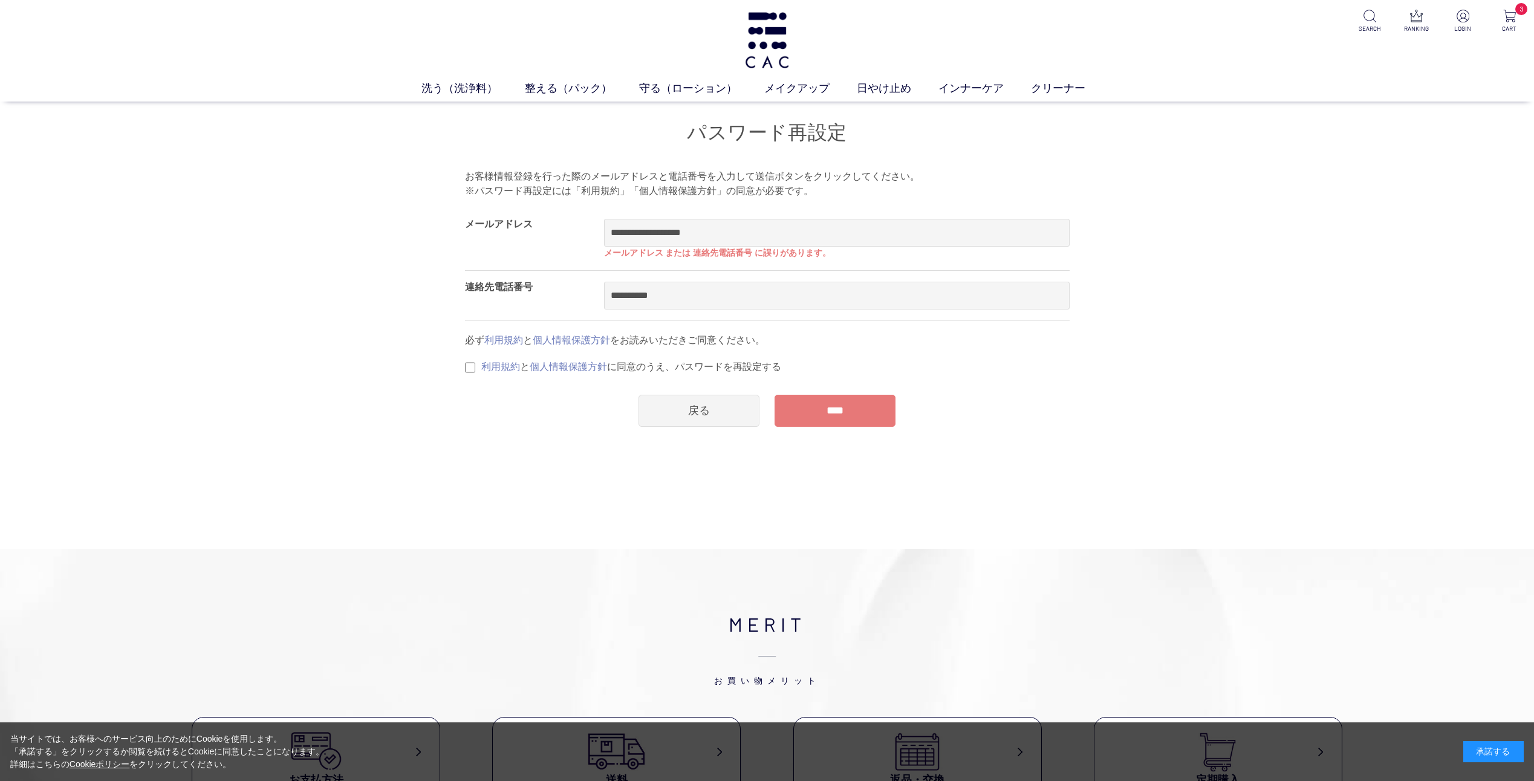
click at [821, 415] on input "****" at bounding box center [835, 411] width 121 height 32
click at [820, 413] on input "****" at bounding box center [835, 411] width 121 height 32
click at [717, 412] on link "戻る" at bounding box center [699, 411] width 121 height 32
click at [717, 410] on link "戻る" at bounding box center [699, 411] width 121 height 32
click at [689, 412] on link "戻る" at bounding box center [699, 411] width 121 height 32
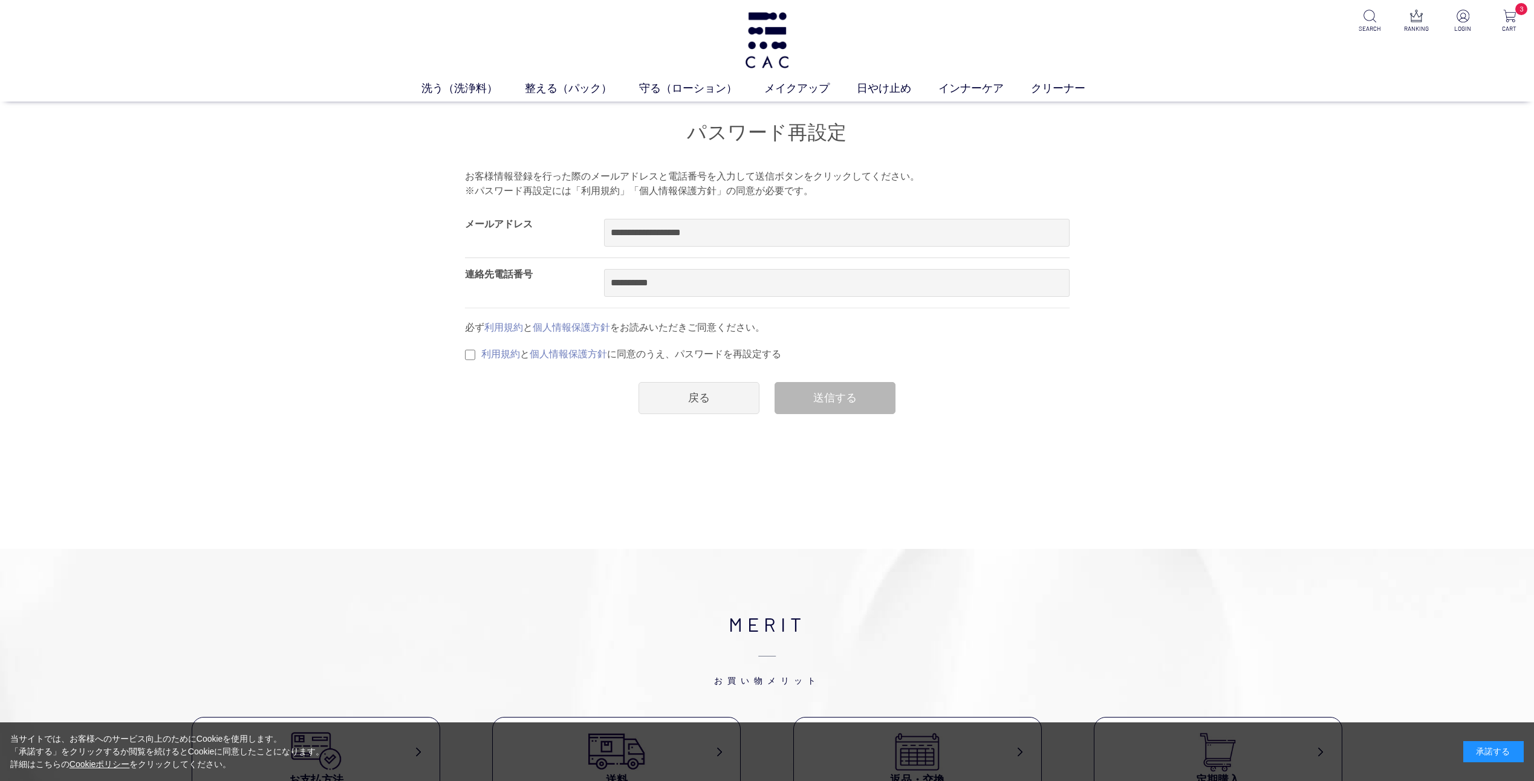
click at [806, 402] on div "送信する" at bounding box center [835, 398] width 121 height 32
click at [804, 394] on div "送信する" at bounding box center [835, 398] width 121 height 32
click at [712, 402] on link "戻る" at bounding box center [699, 398] width 121 height 32
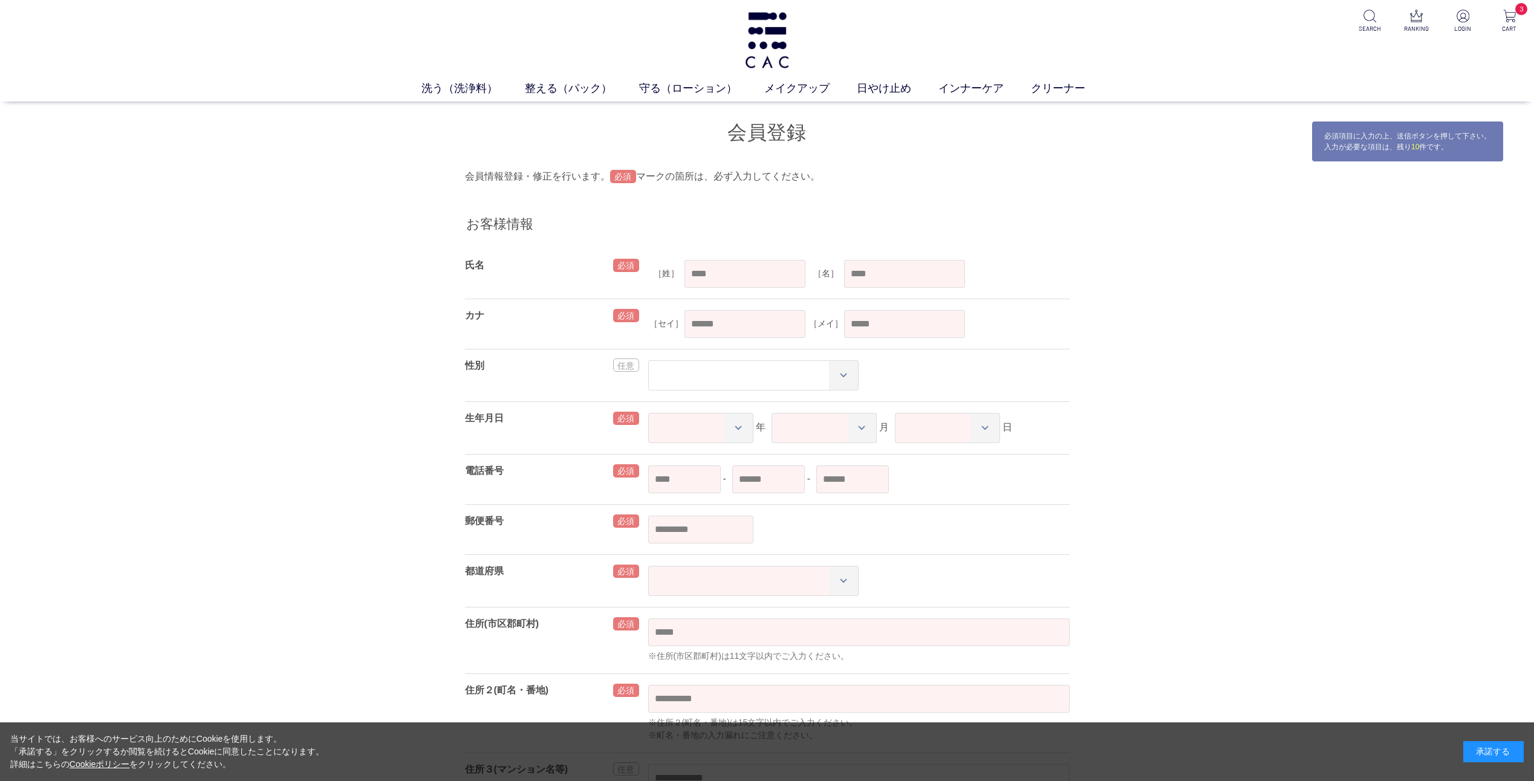
type input "**********"
click at [697, 275] on input "text" at bounding box center [745, 274] width 121 height 28
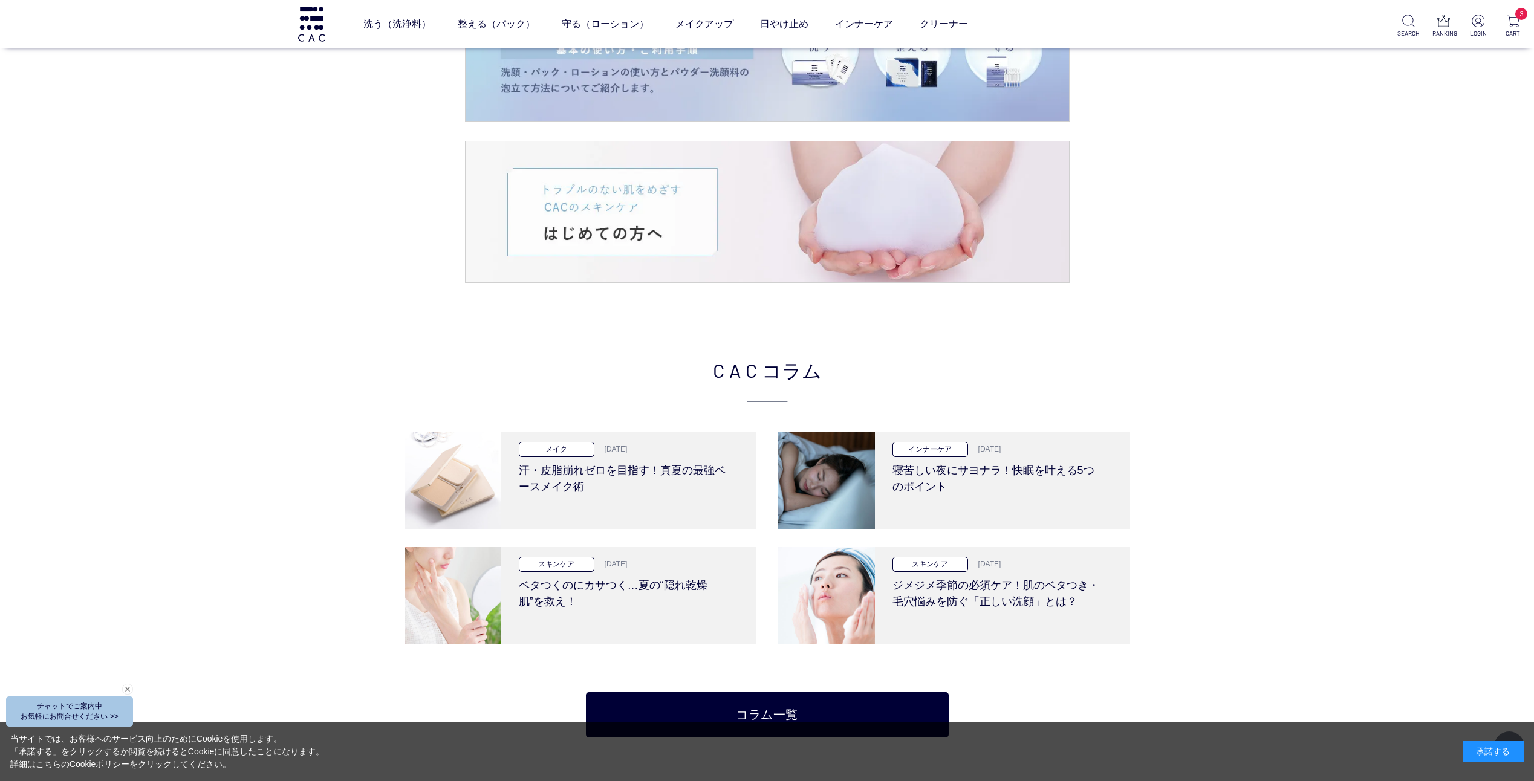
scroll to position [2553, 0]
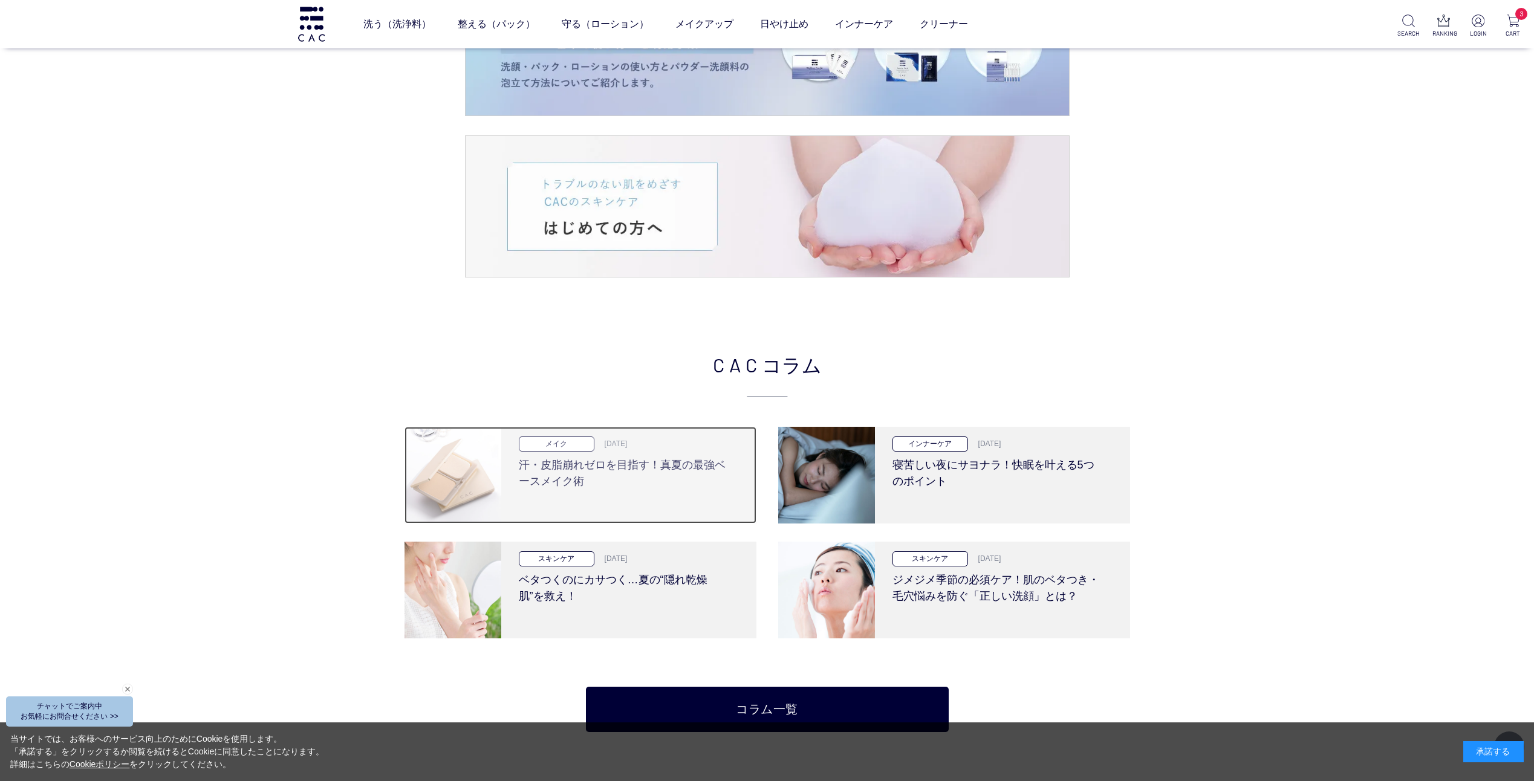
click at [567, 470] on h3 "汗・皮脂崩れゼロを目指す！真夏の最強ベースメイク術" at bounding box center [624, 471] width 211 height 38
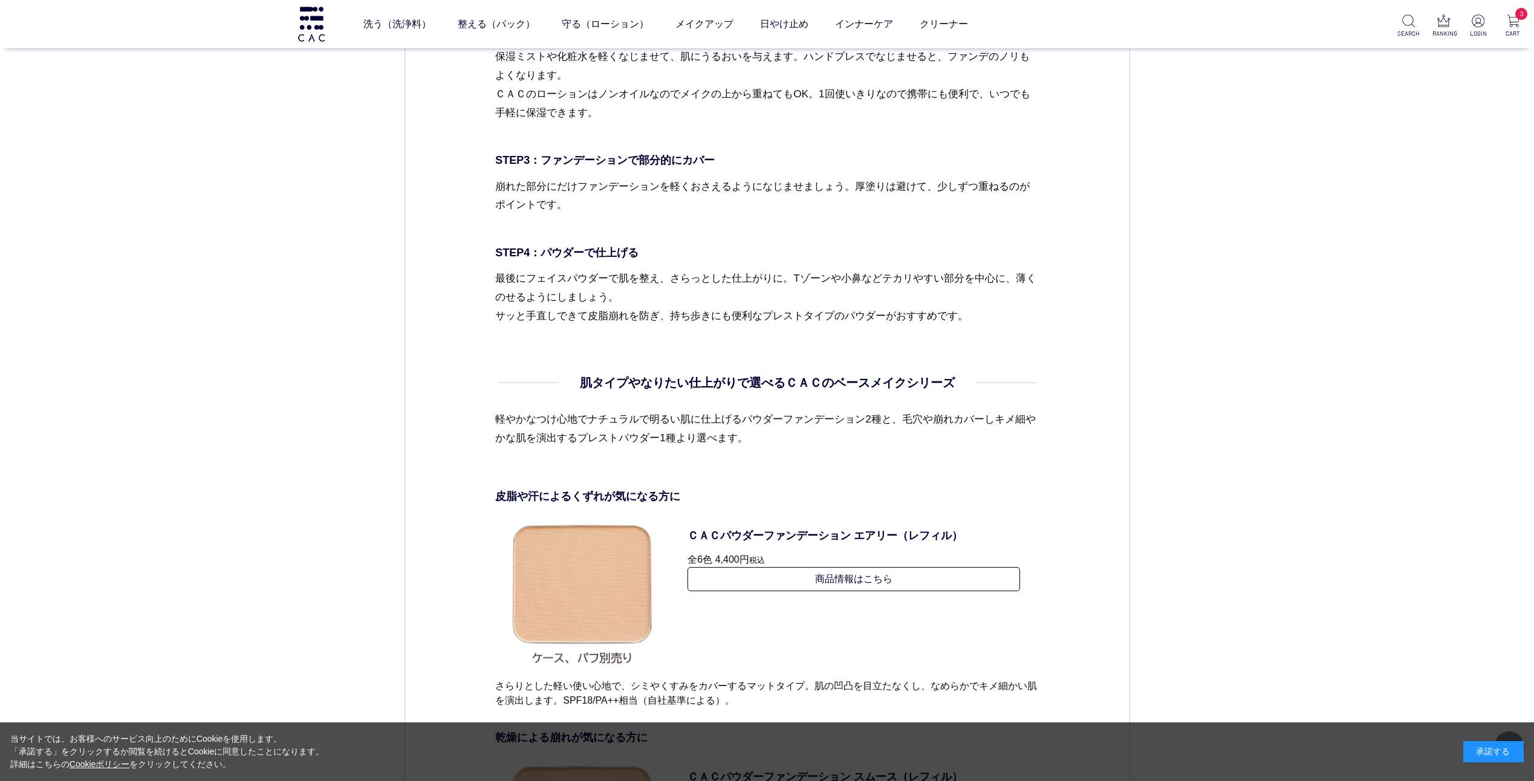
scroll to position [3263, 0]
